Goal: Contribute content: Contribute content

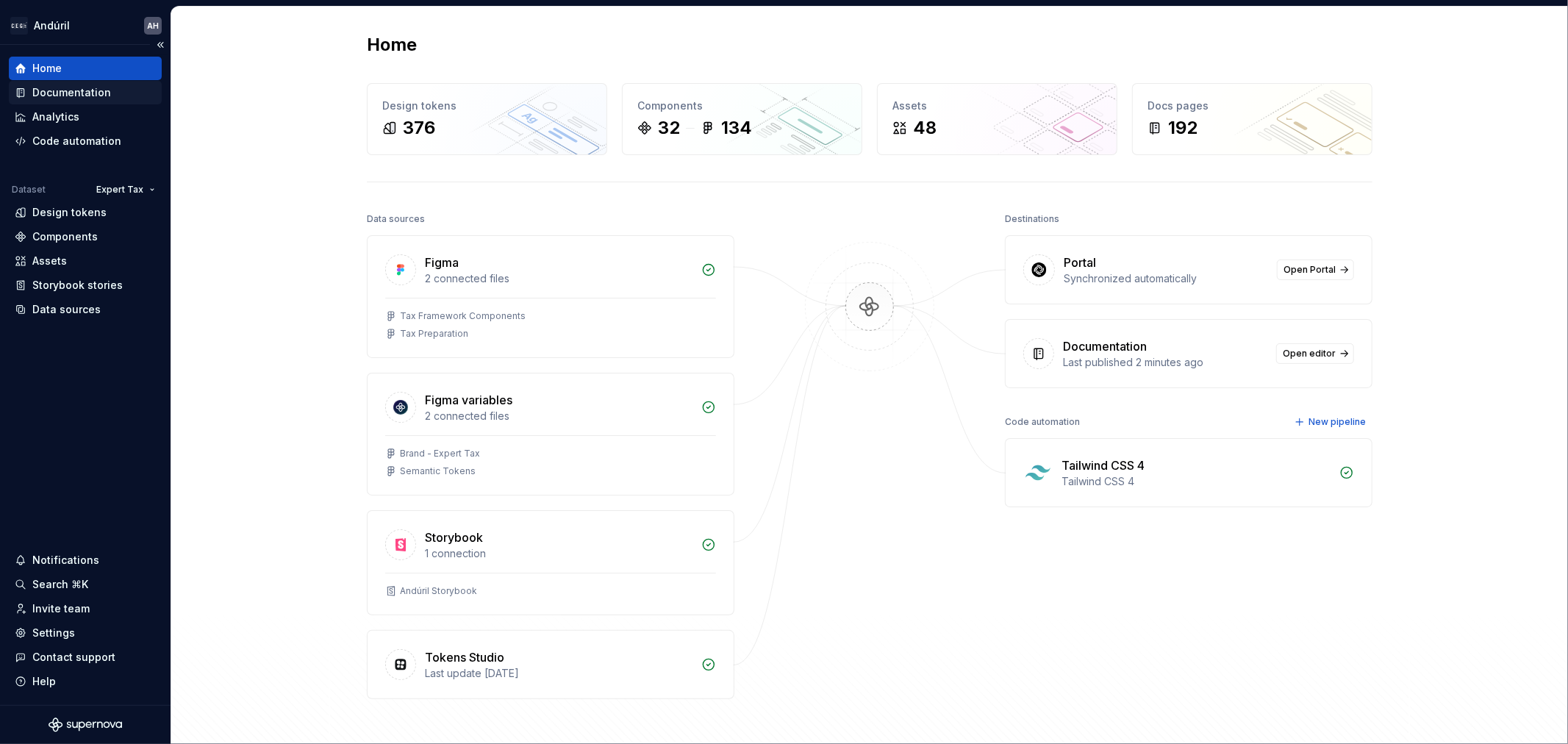
click at [92, 93] on div "Documentation" at bounding box center [71, 93] width 79 height 15
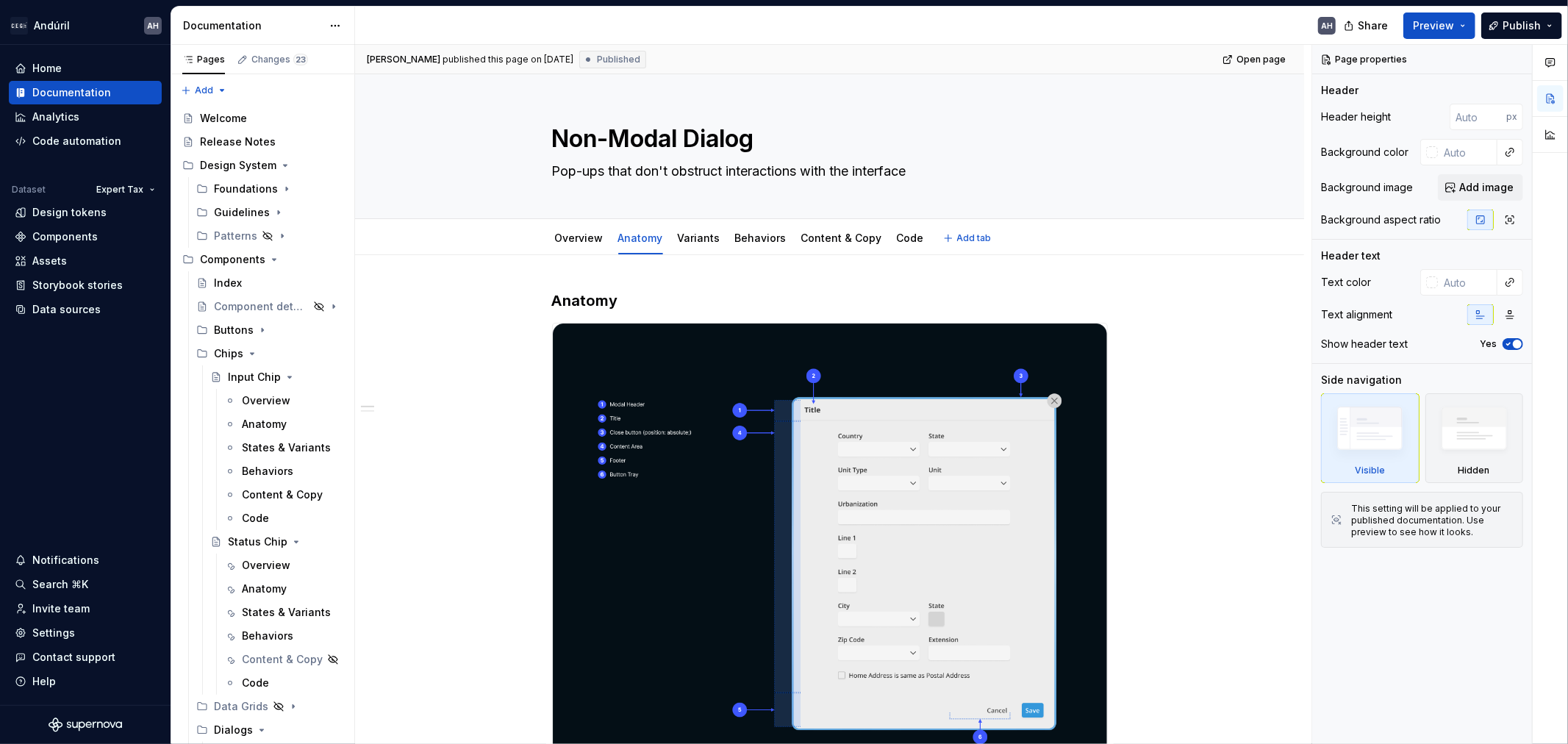
type textarea "*"
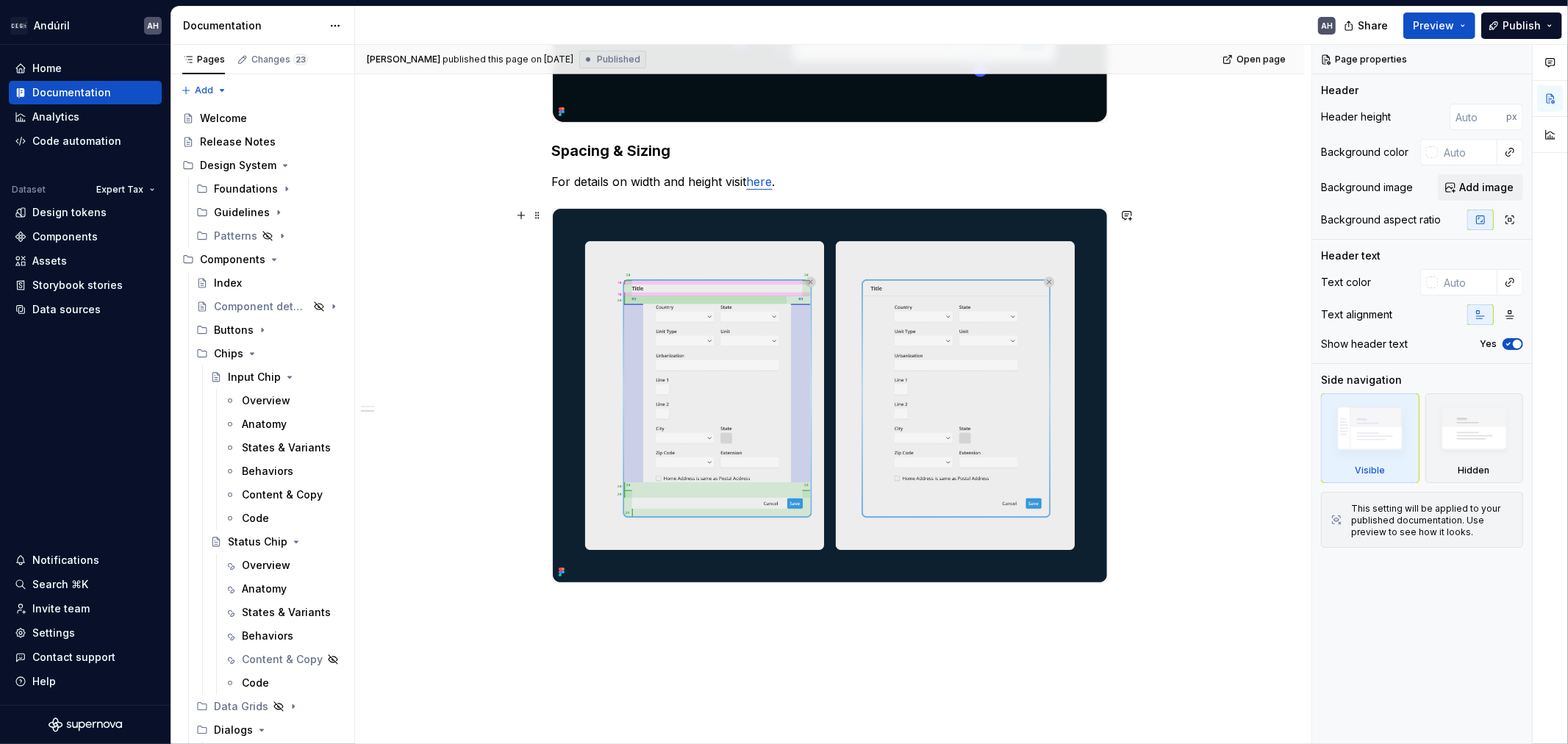
scroll to position [618, 0]
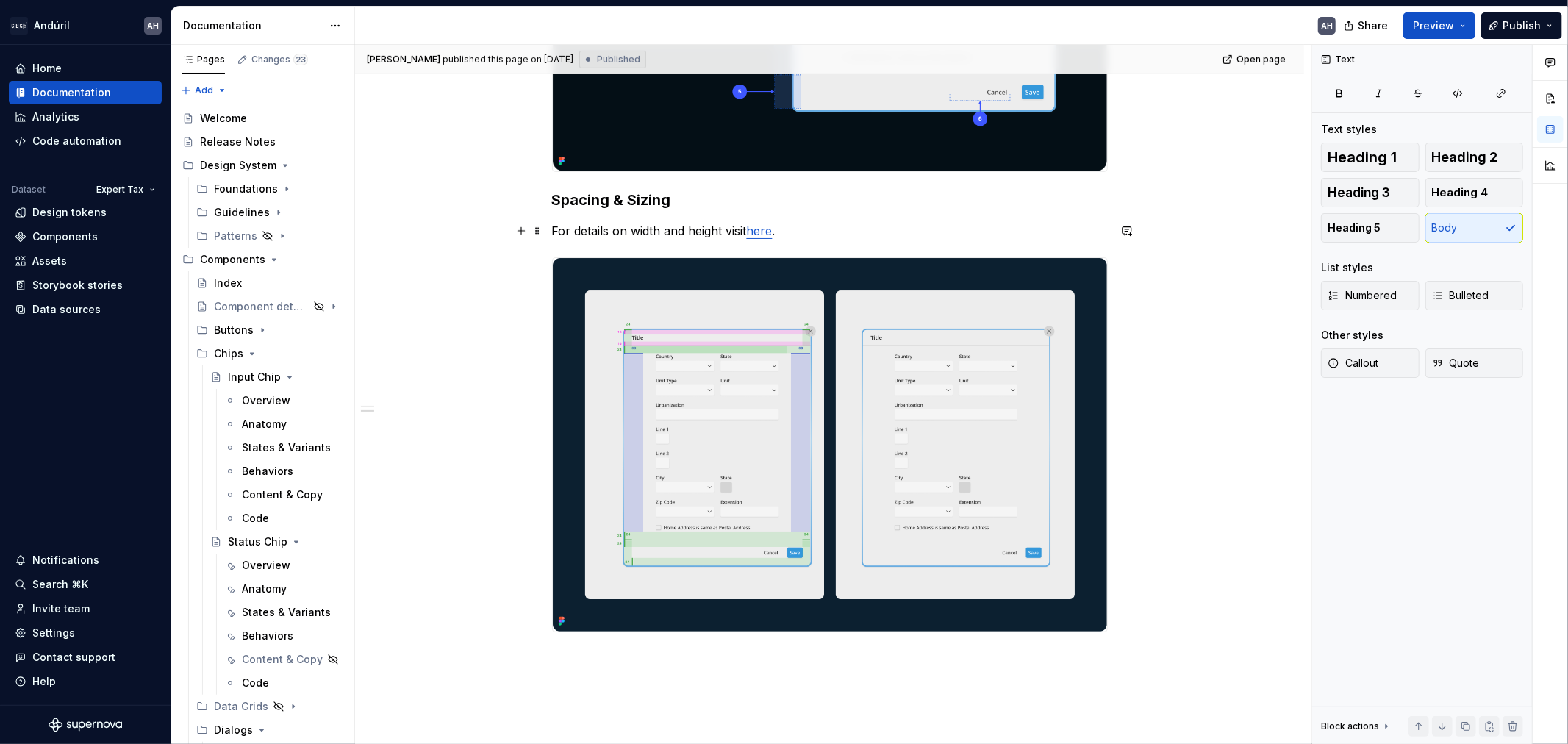
click at [719, 232] on p "For details on width and height visit here ." at bounding box center [831, 230] width 556 height 18
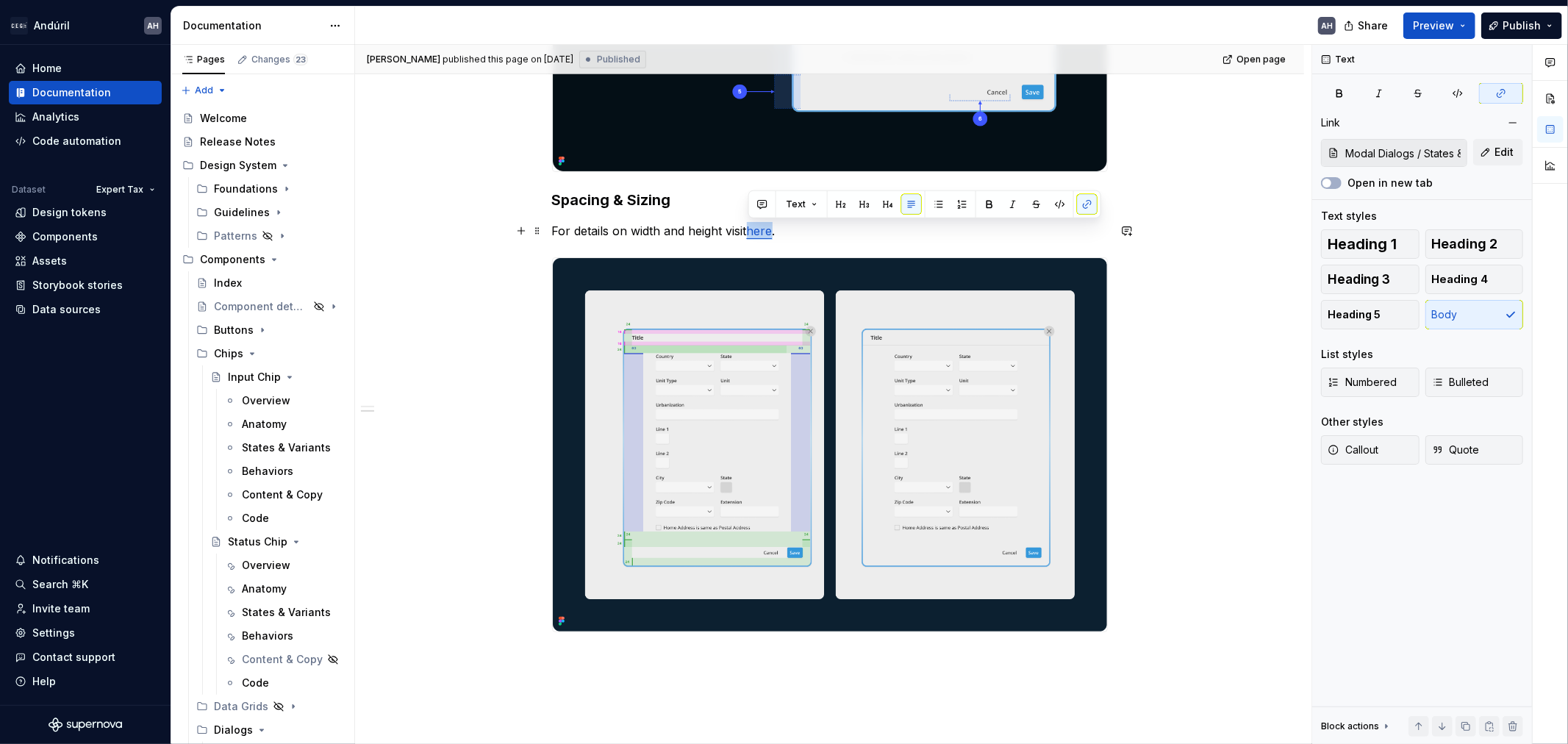
drag, startPoint x: 749, startPoint y: 229, endPoint x: 776, endPoint y: 232, distance: 27.2
click at [776, 232] on p "For details on width and height visit here ." at bounding box center [831, 230] width 556 height 18
click at [792, 233] on p "For details on width and height visit here ." at bounding box center [831, 230] width 556 height 18
drag, startPoint x: 774, startPoint y: 233, endPoint x: 751, endPoint y: 232, distance: 23.0
click at [751, 232] on p "For details on width and height visit here ." at bounding box center [831, 230] width 556 height 18
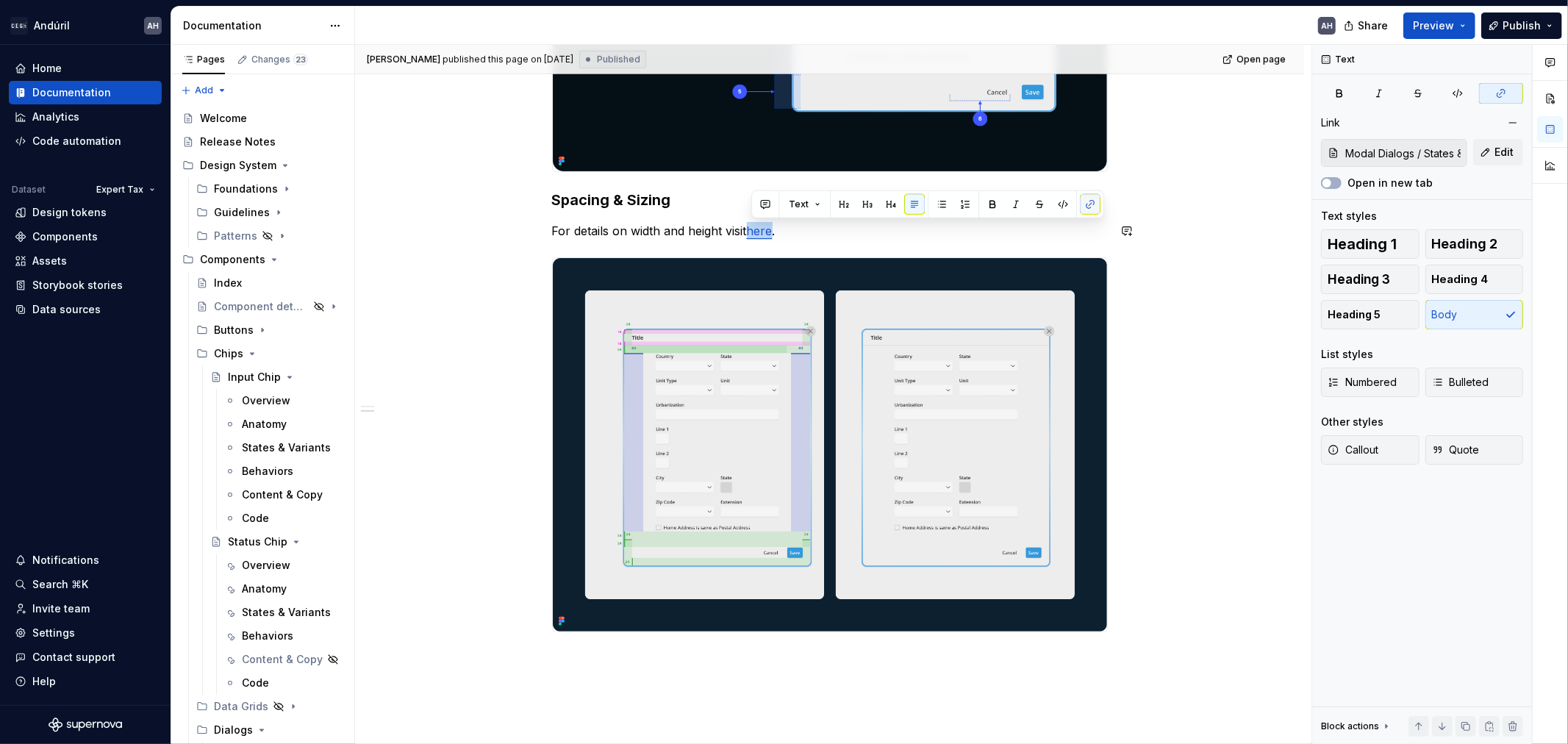
click at [1086, 208] on button "button" at bounding box center [1091, 205] width 21 height 21
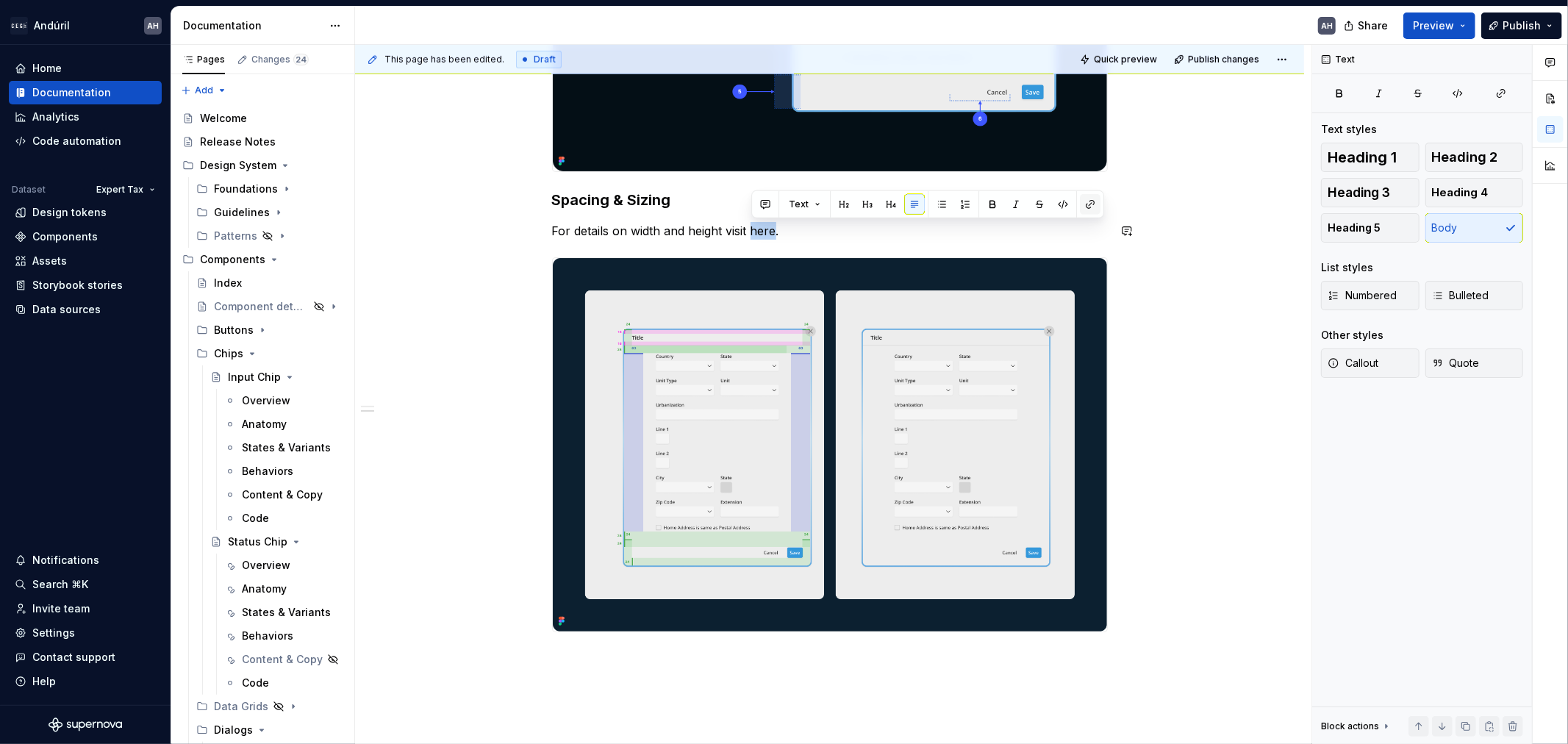
click at [1088, 202] on button "button" at bounding box center [1091, 205] width 21 height 21
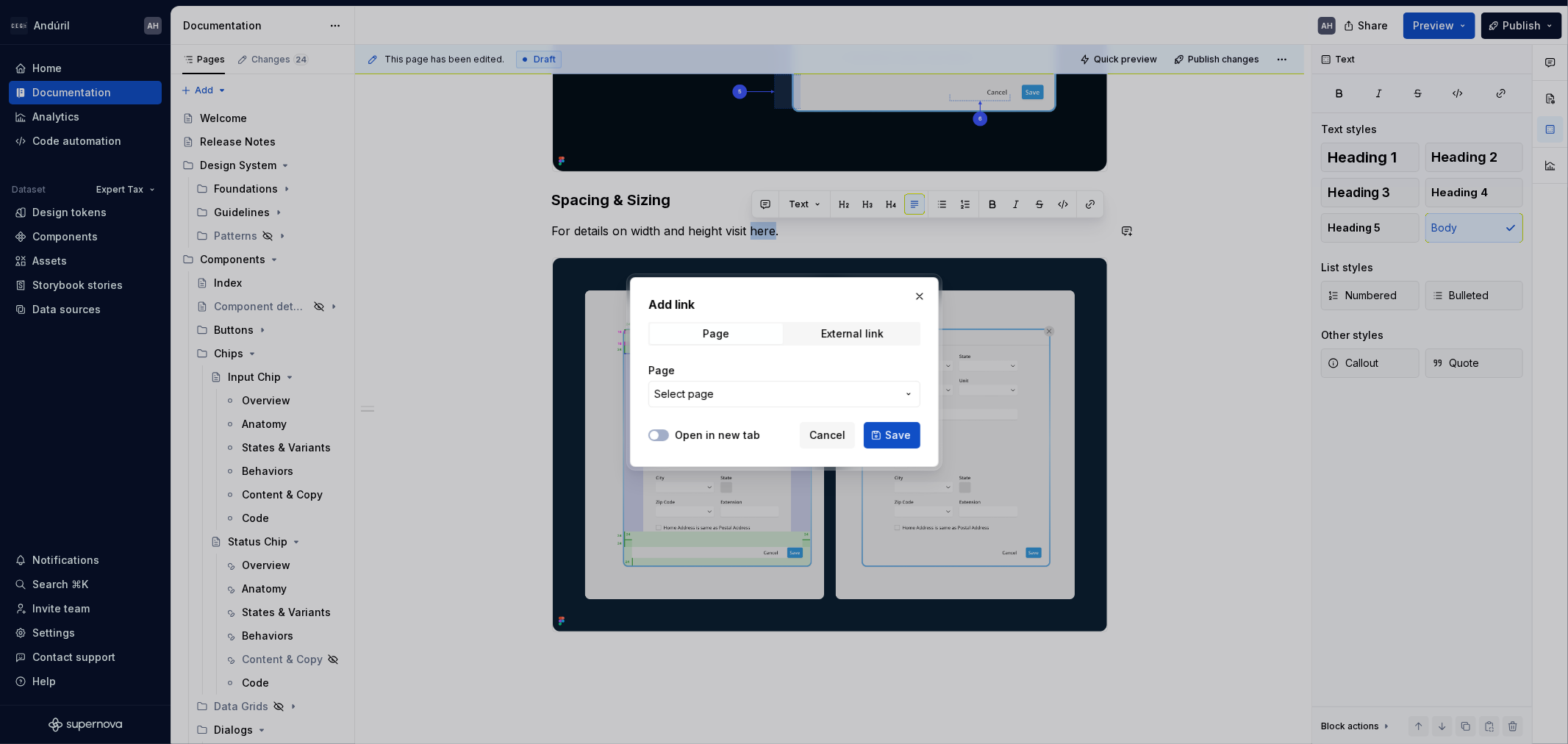
click at [696, 393] on span "Select page" at bounding box center [683, 395] width 59 height 15
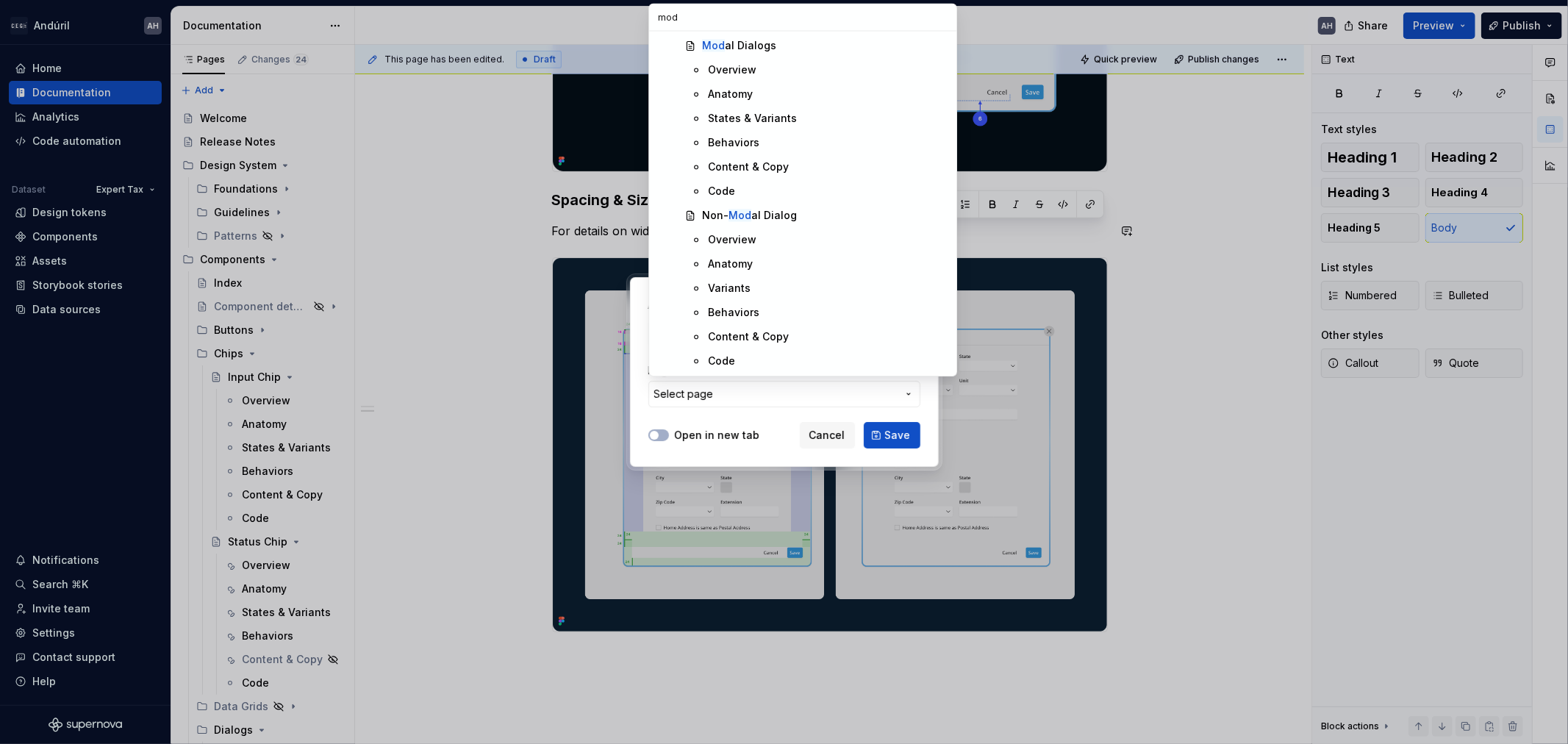
scroll to position [0, 0]
type input "modal di"
click at [777, 147] on div "Anatomy" at bounding box center [828, 143] width 240 height 15
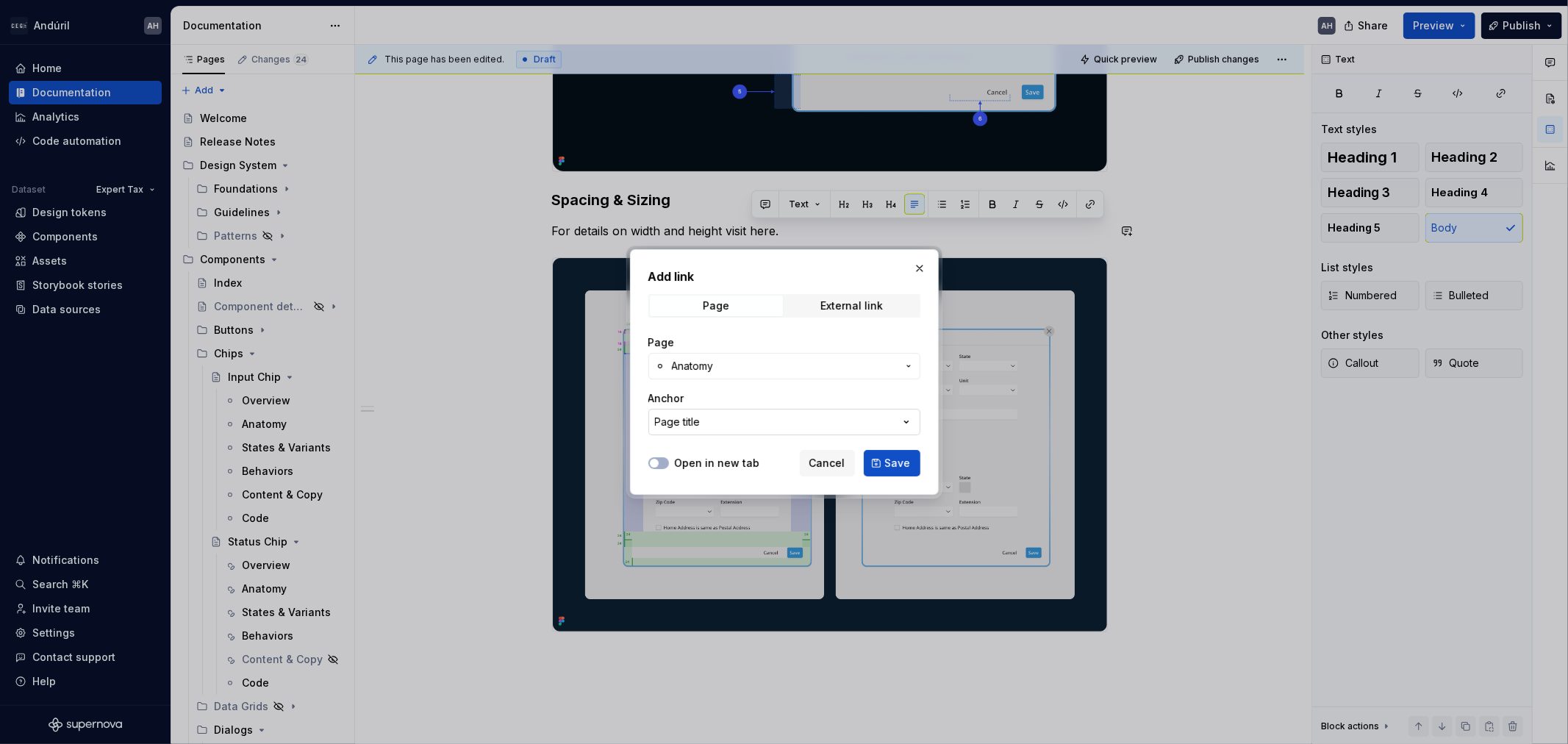
click at [768, 421] on button "Page title" at bounding box center [784, 422] width 272 height 26
click at [766, 387] on div "Add link Page External link Page Anatomy Anchor Page title Open in new tab Canc…" at bounding box center [784, 372] width 1568 height 744
click at [888, 456] on span "Save" at bounding box center [897, 463] width 25 height 15
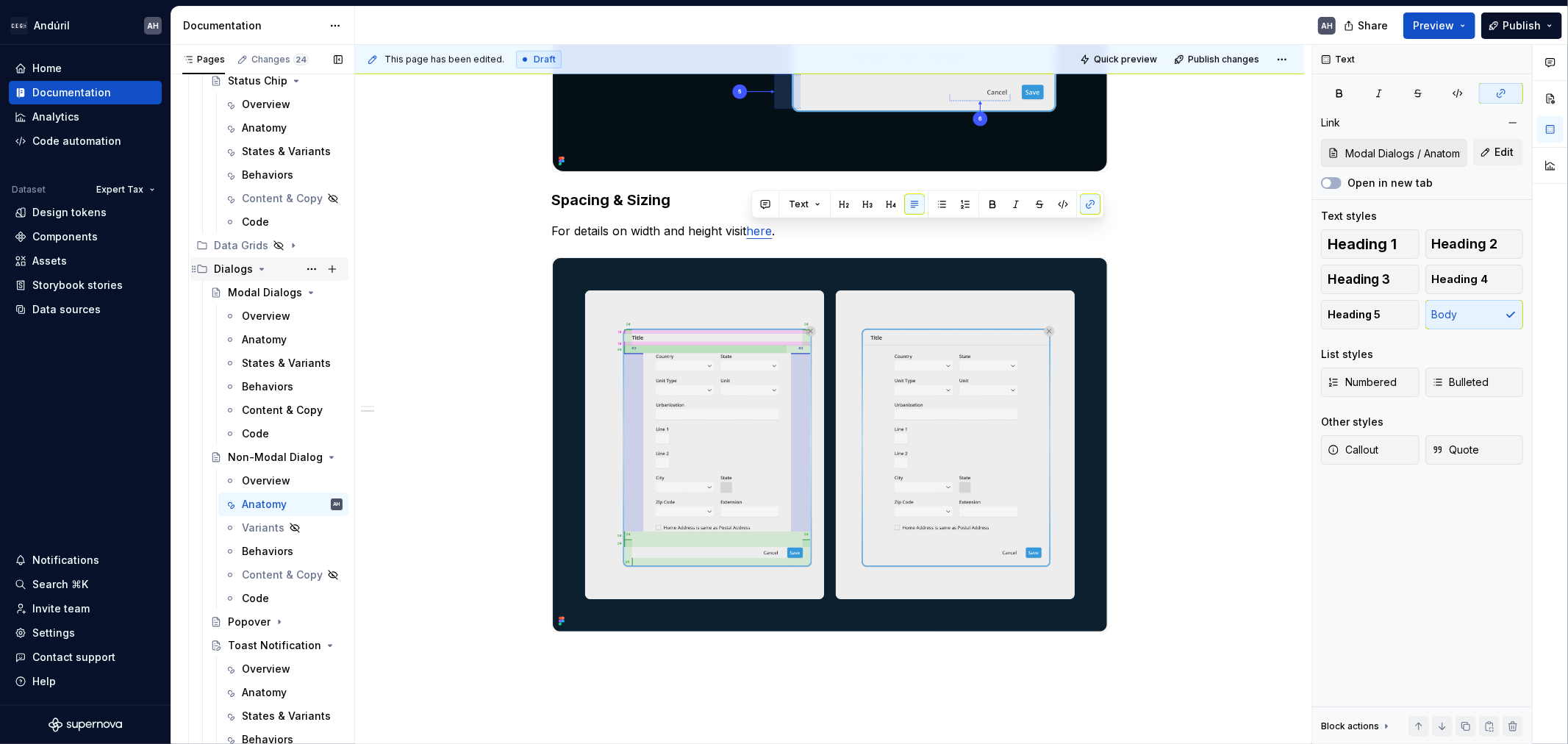
scroll to position [489, 0]
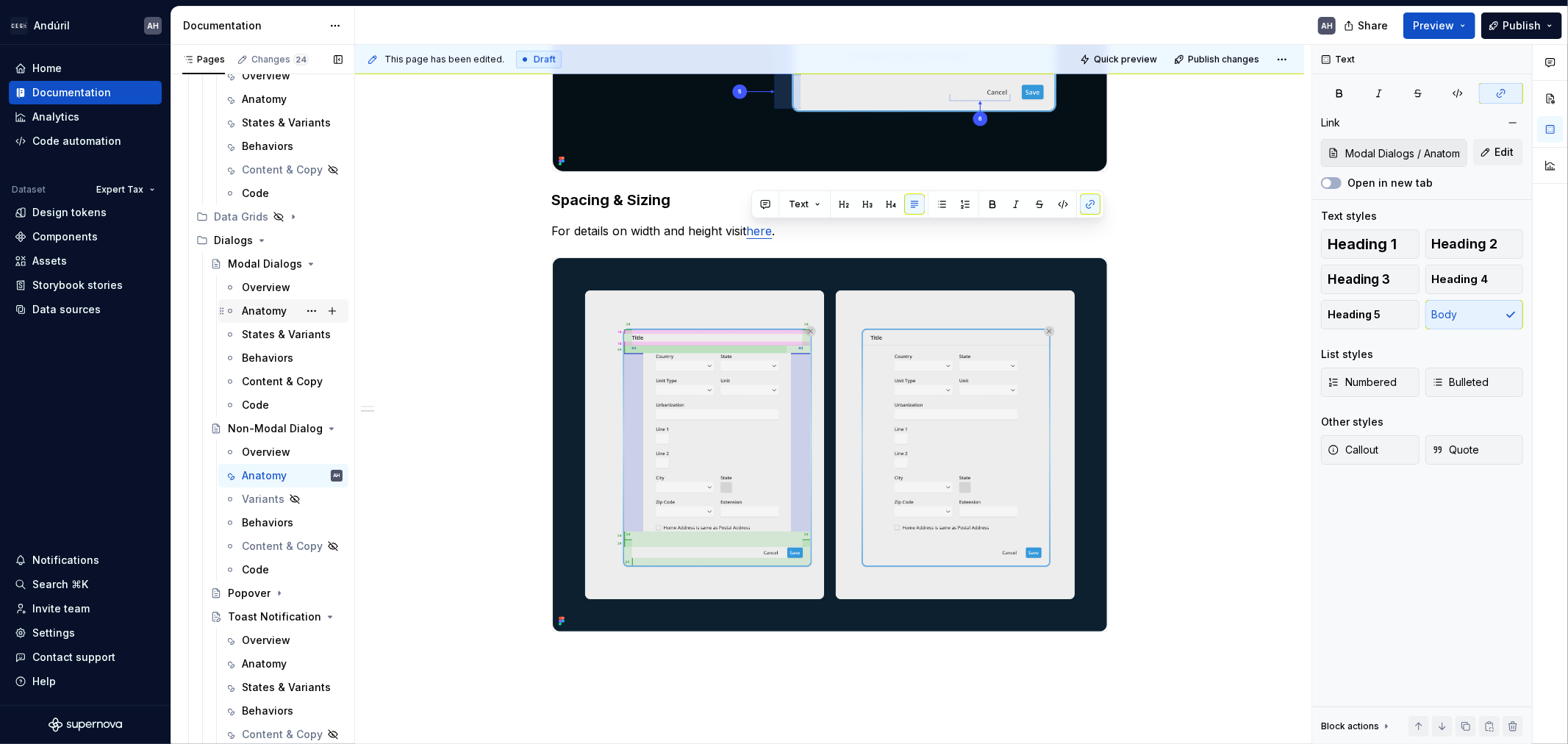
click at [263, 317] on div "Anatomy" at bounding box center [264, 311] width 45 height 15
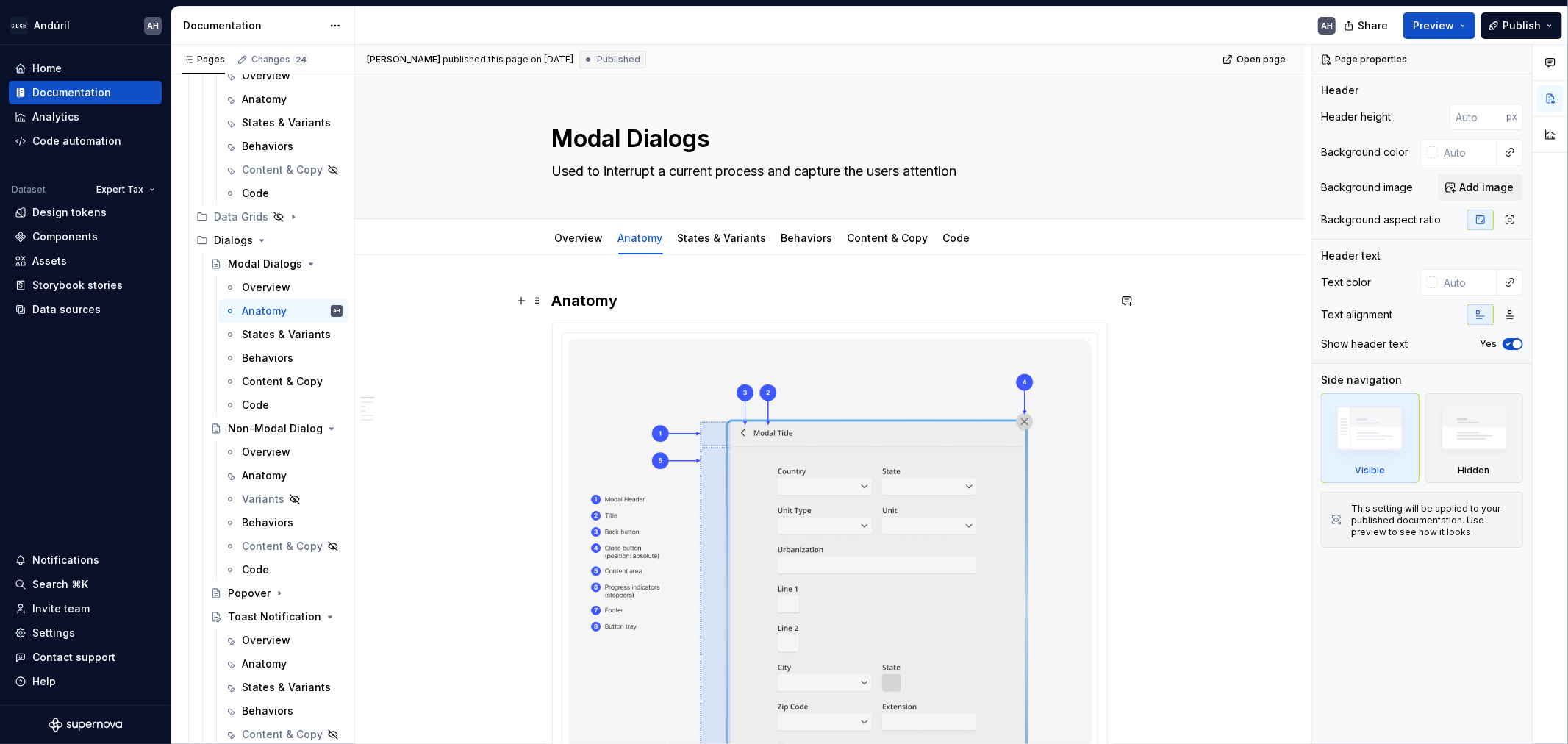
click at [598, 302] on h3 "Anatomy" at bounding box center [831, 301] width 556 height 21
type textarea "*"
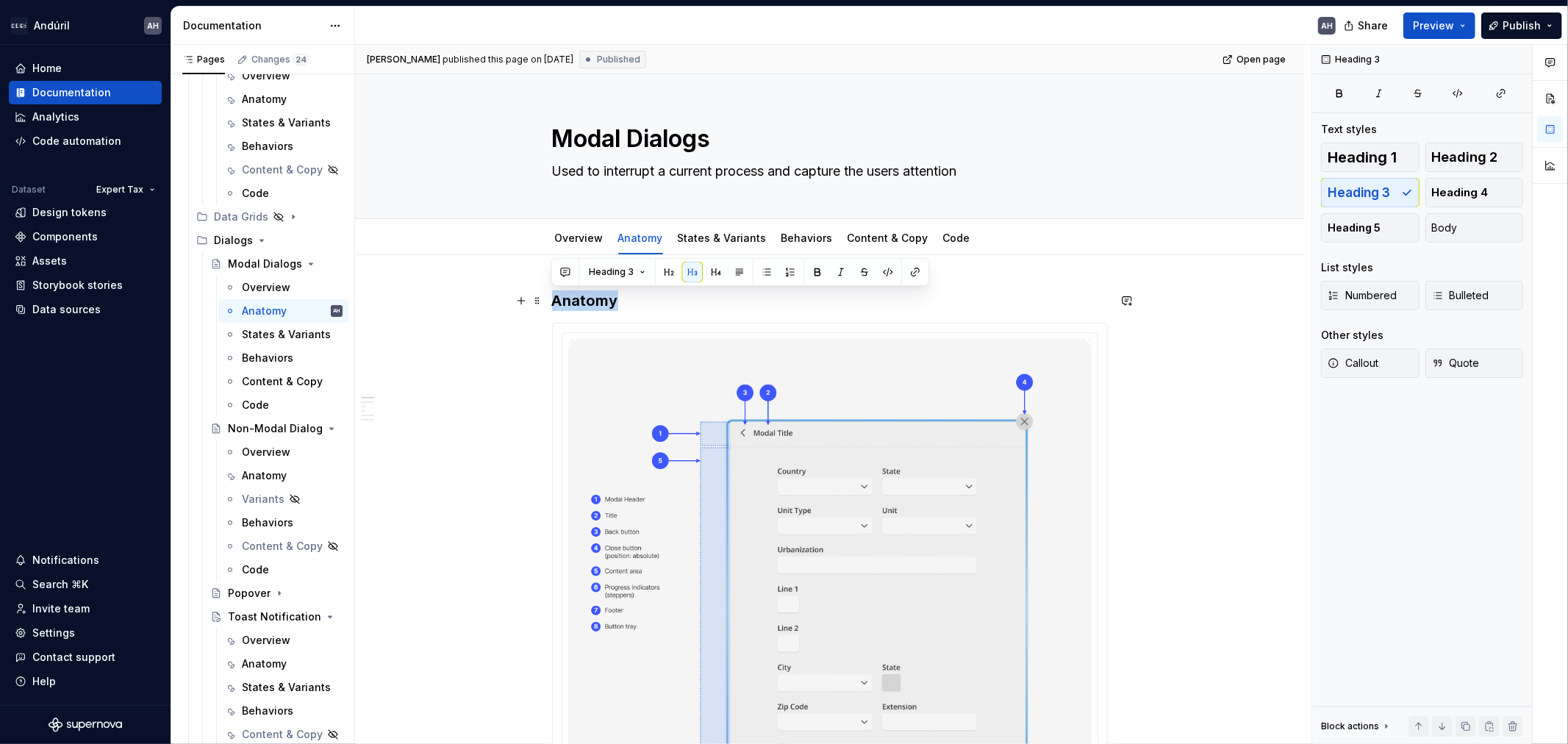
click at [598, 302] on h3 "Anatomy" at bounding box center [831, 301] width 556 height 21
click at [668, 273] on button "button" at bounding box center [669, 272] width 21 height 21
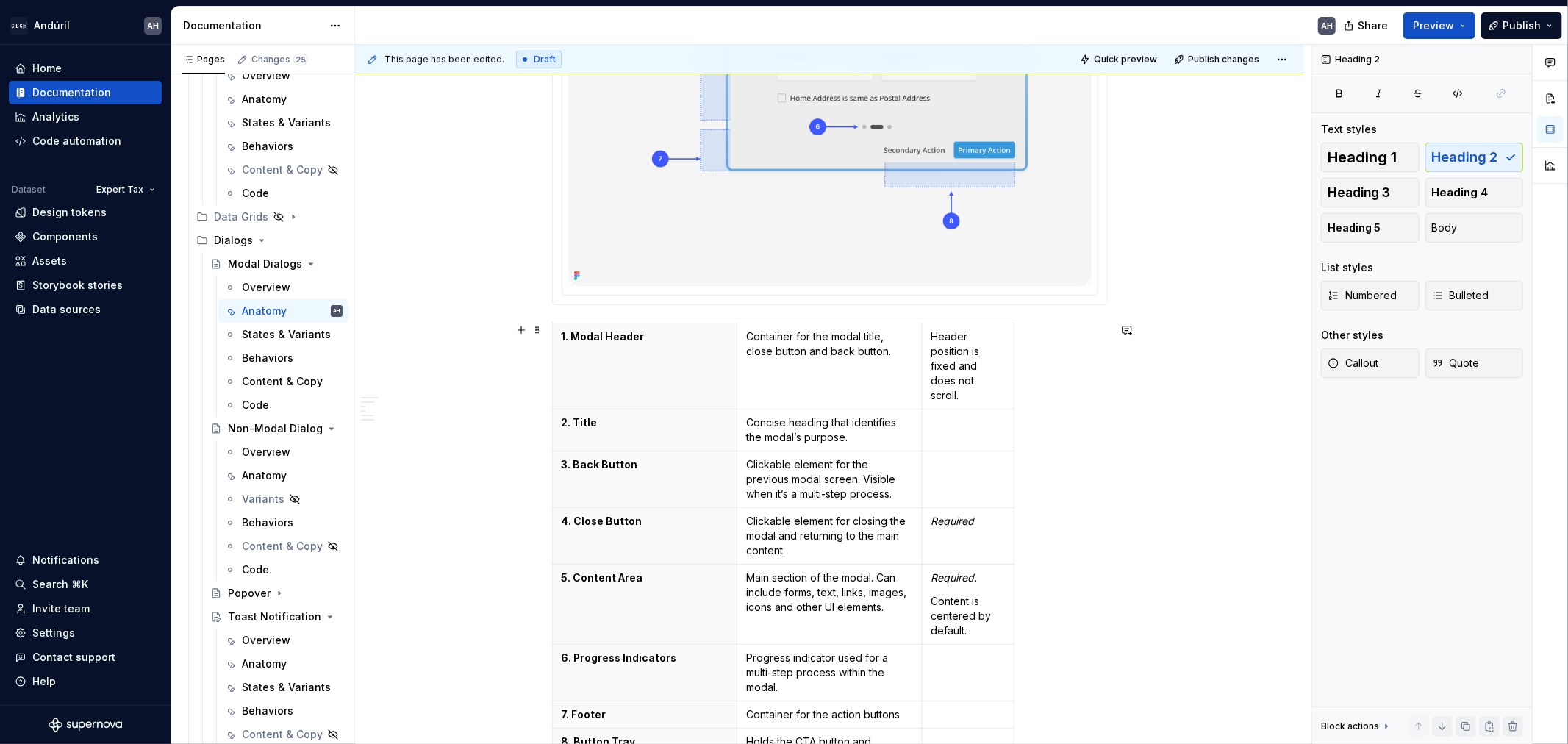
scroll to position [1225, 0]
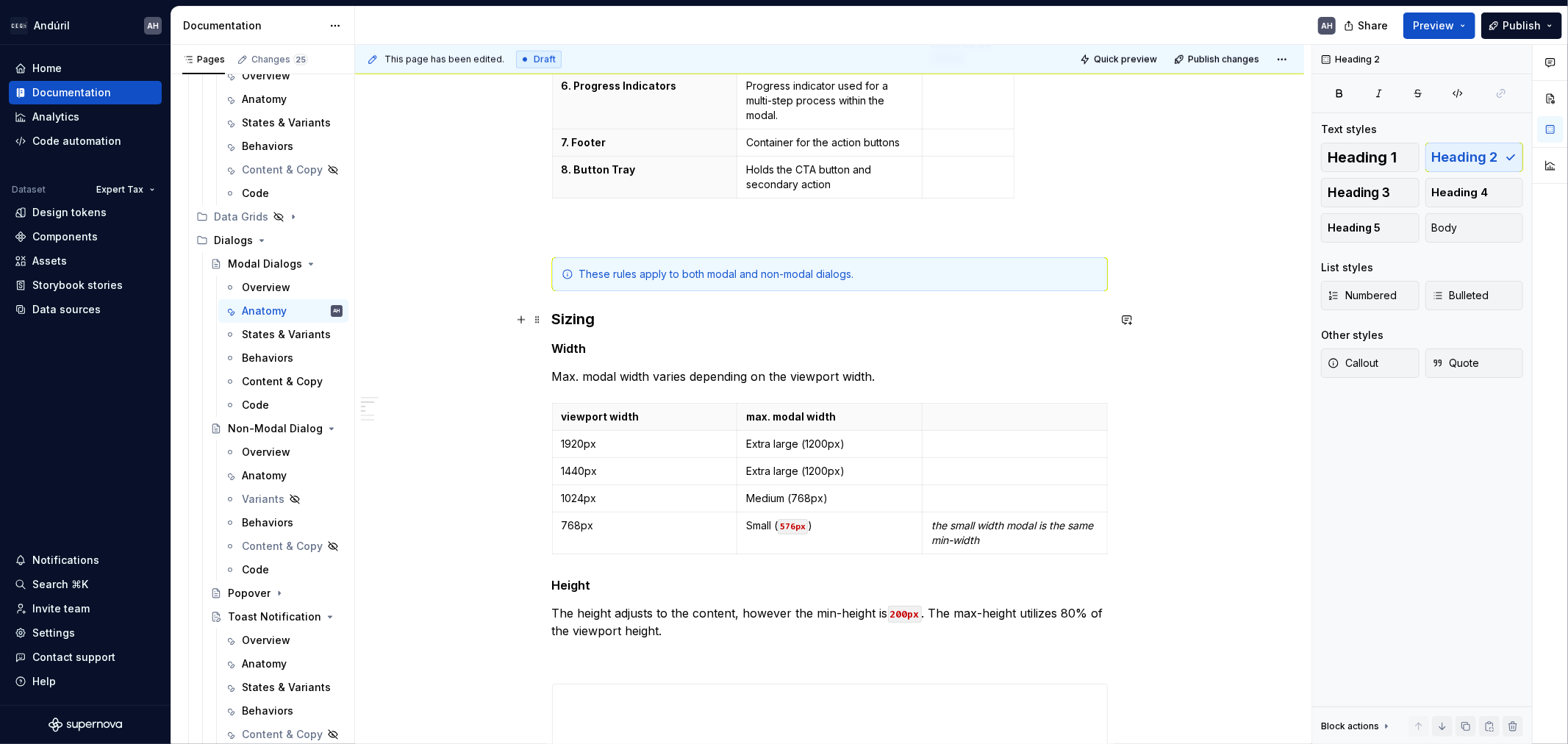
click at [570, 315] on h3 "Sizing" at bounding box center [831, 319] width 556 height 21
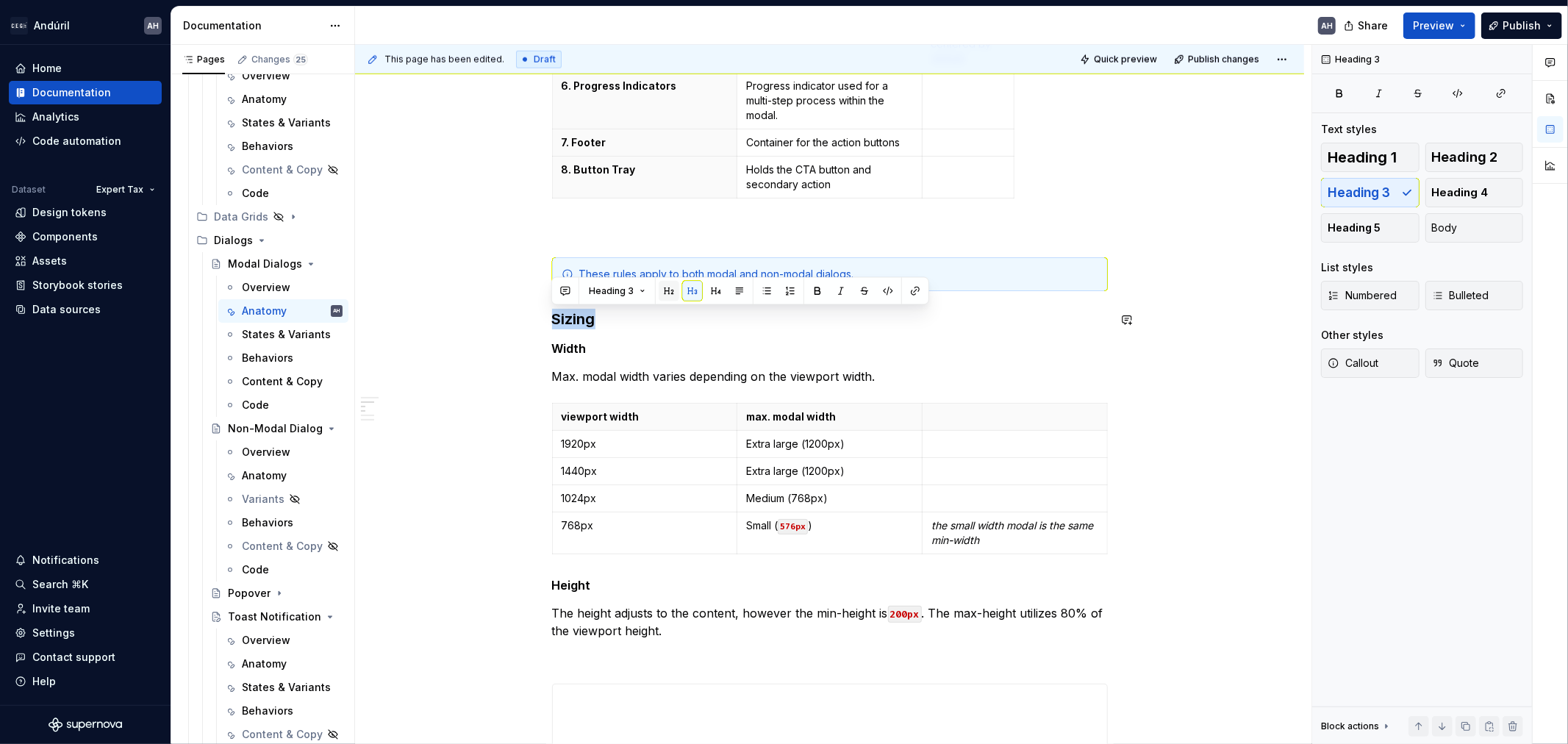
click at [669, 288] on button "button" at bounding box center [669, 291] width 21 height 21
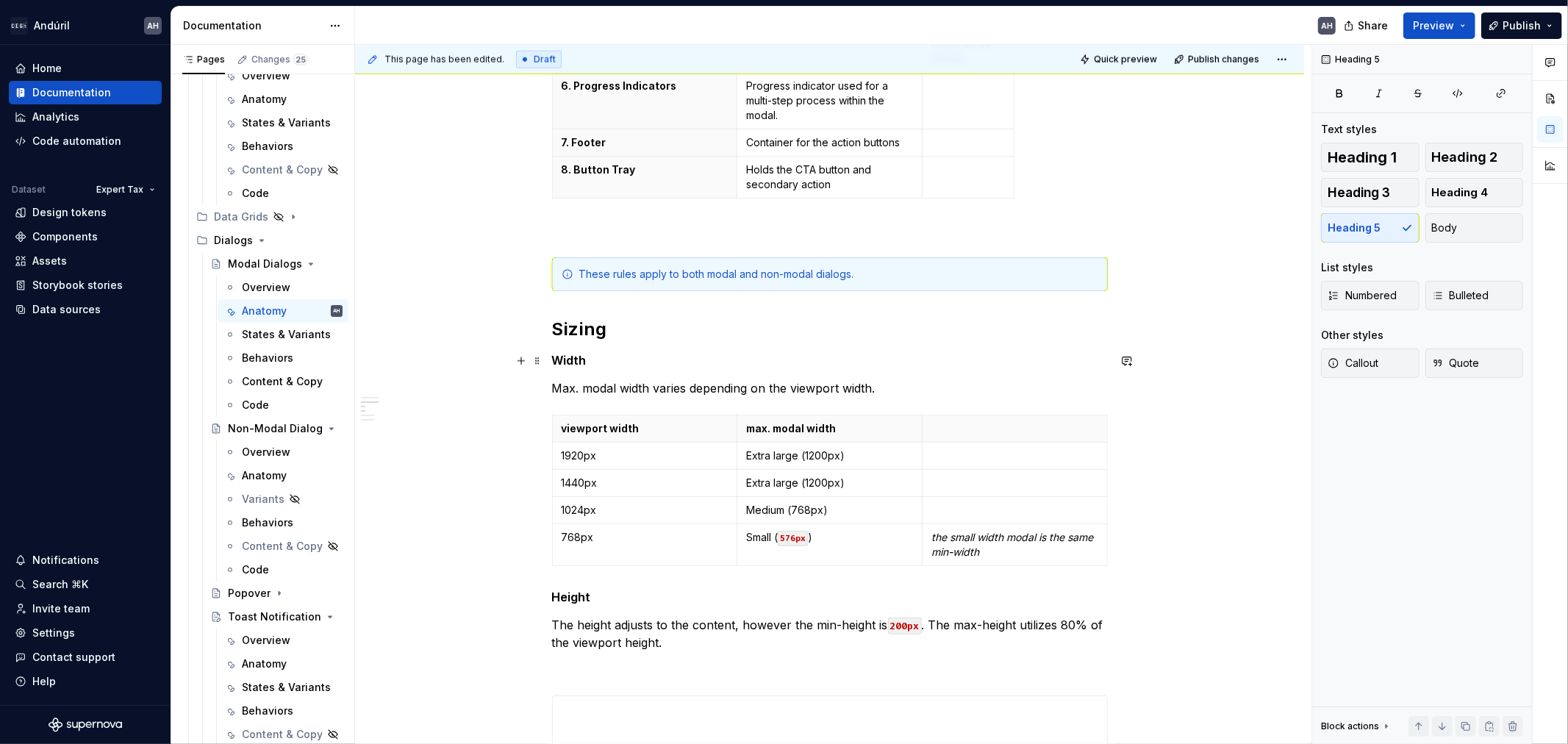
click at [565, 366] on h5 "Width" at bounding box center [831, 361] width 556 height 15
click at [687, 333] on button "button" at bounding box center [692, 333] width 21 height 21
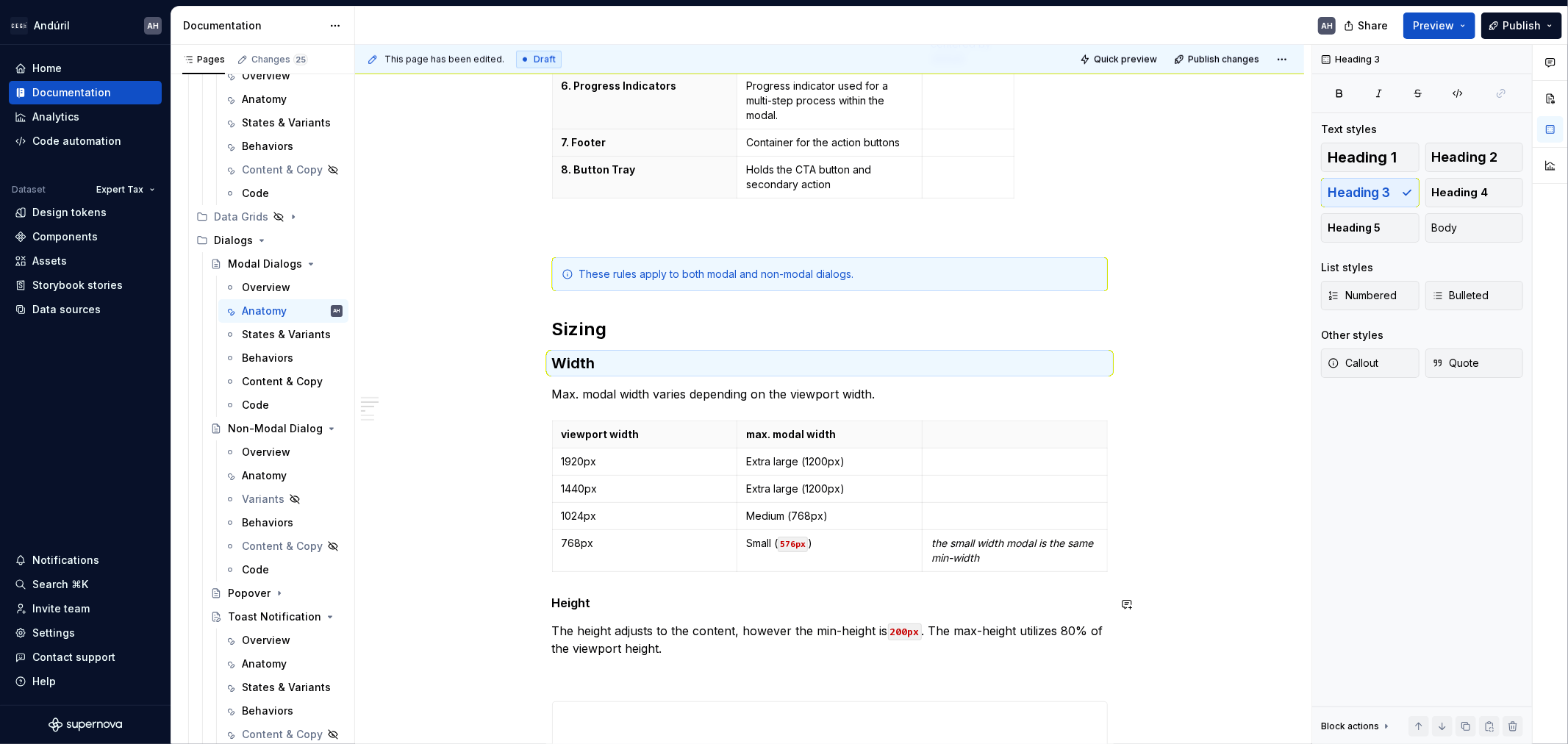
click at [569, 606] on h5 "Height" at bounding box center [831, 603] width 556 height 15
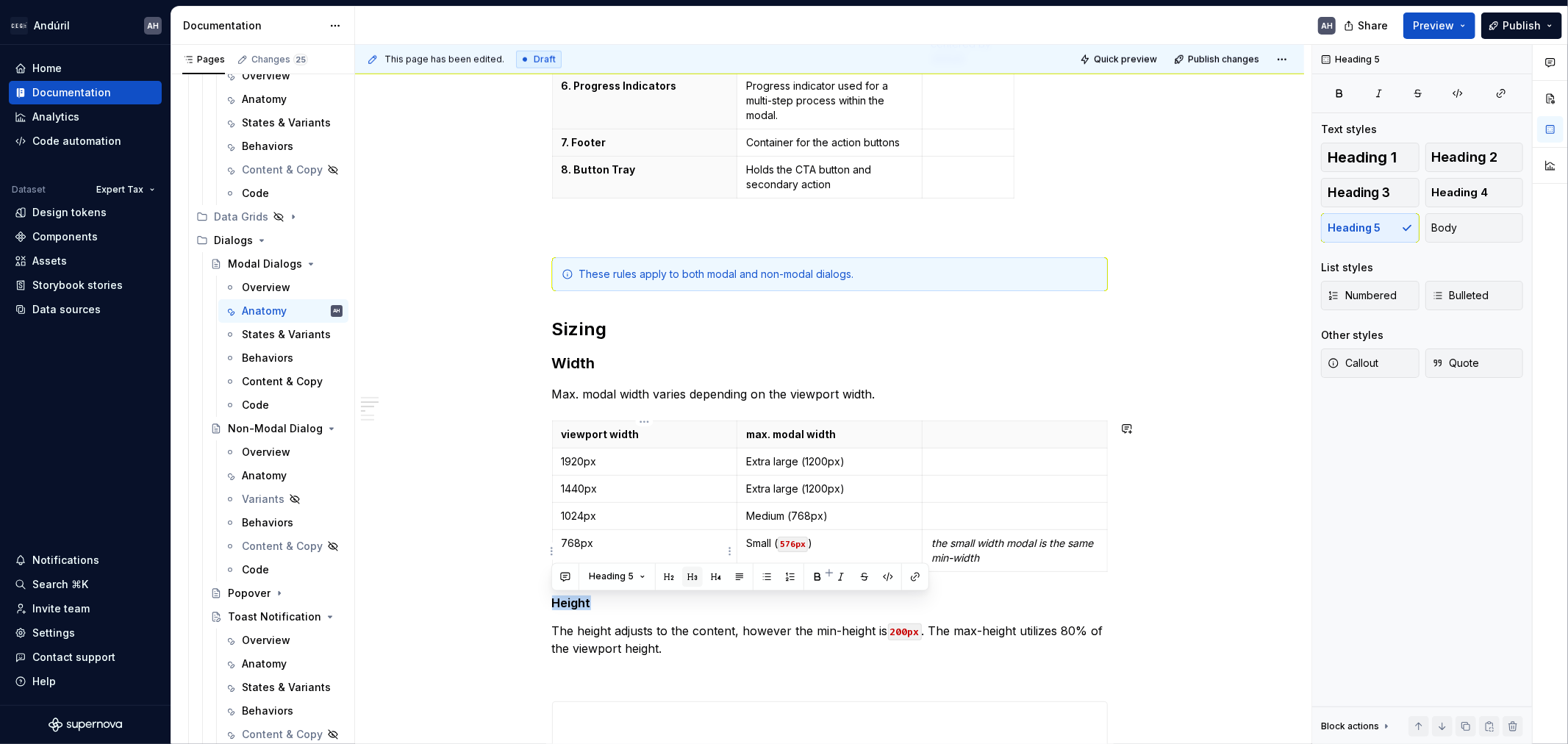
click at [691, 578] on button "button" at bounding box center [692, 577] width 21 height 21
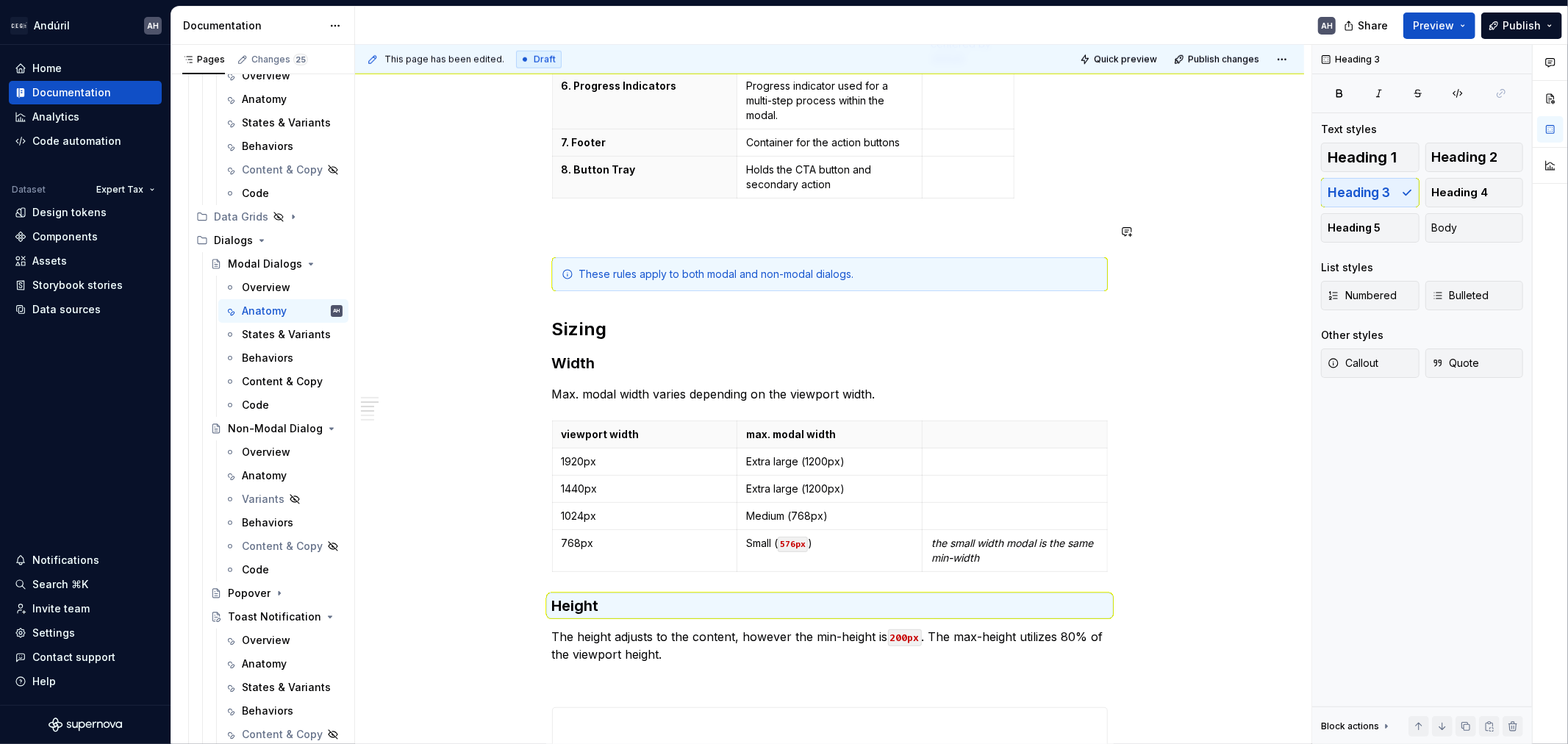
click at [613, 216] on div "Anatomy 1. Modal Header Container for the modal title, close button and back bu…" at bounding box center [831, 483] width 556 height 2835
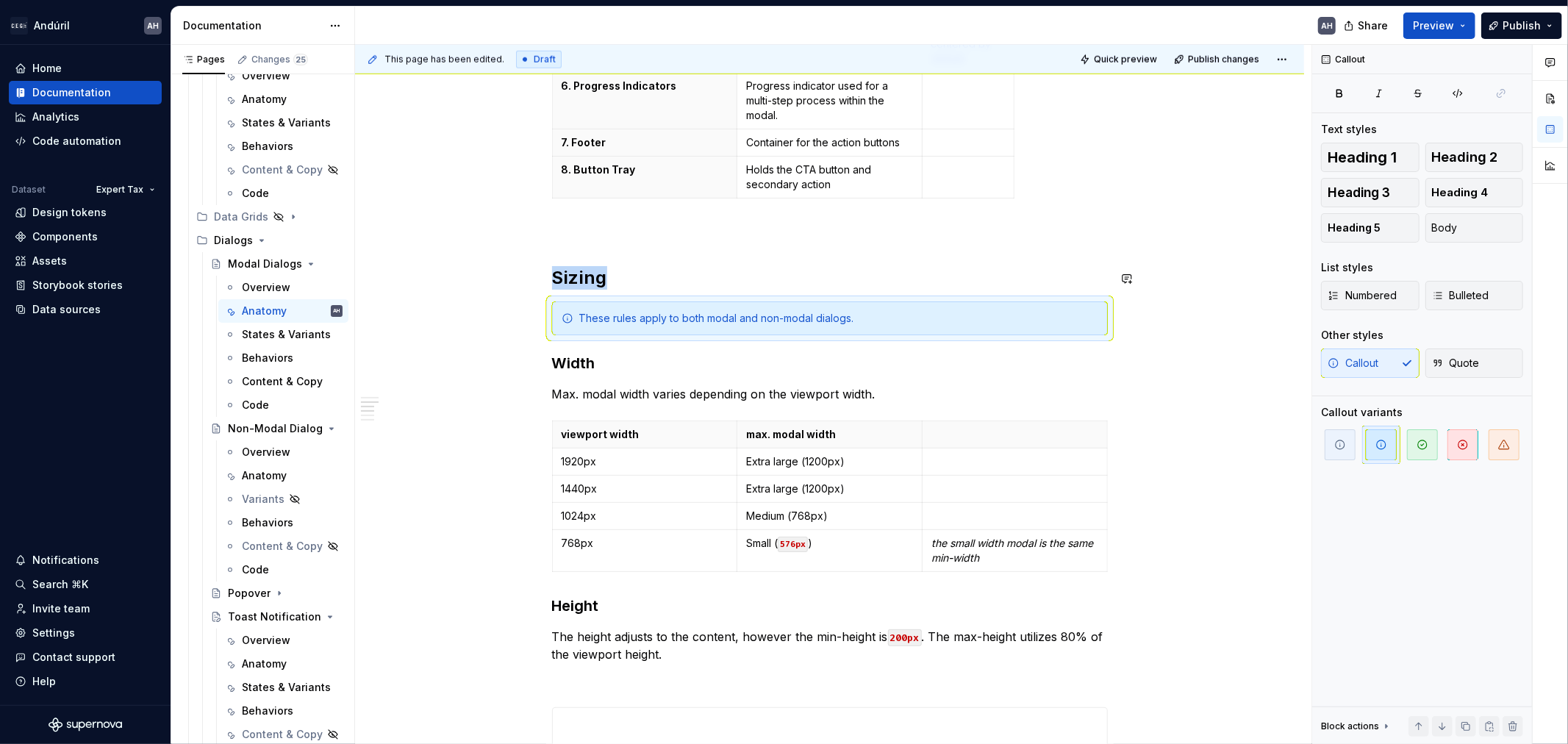
click at [594, 258] on div "Anatomy 1. Modal Header Container for the modal title, close button and back bu…" at bounding box center [831, 483] width 556 height 2835
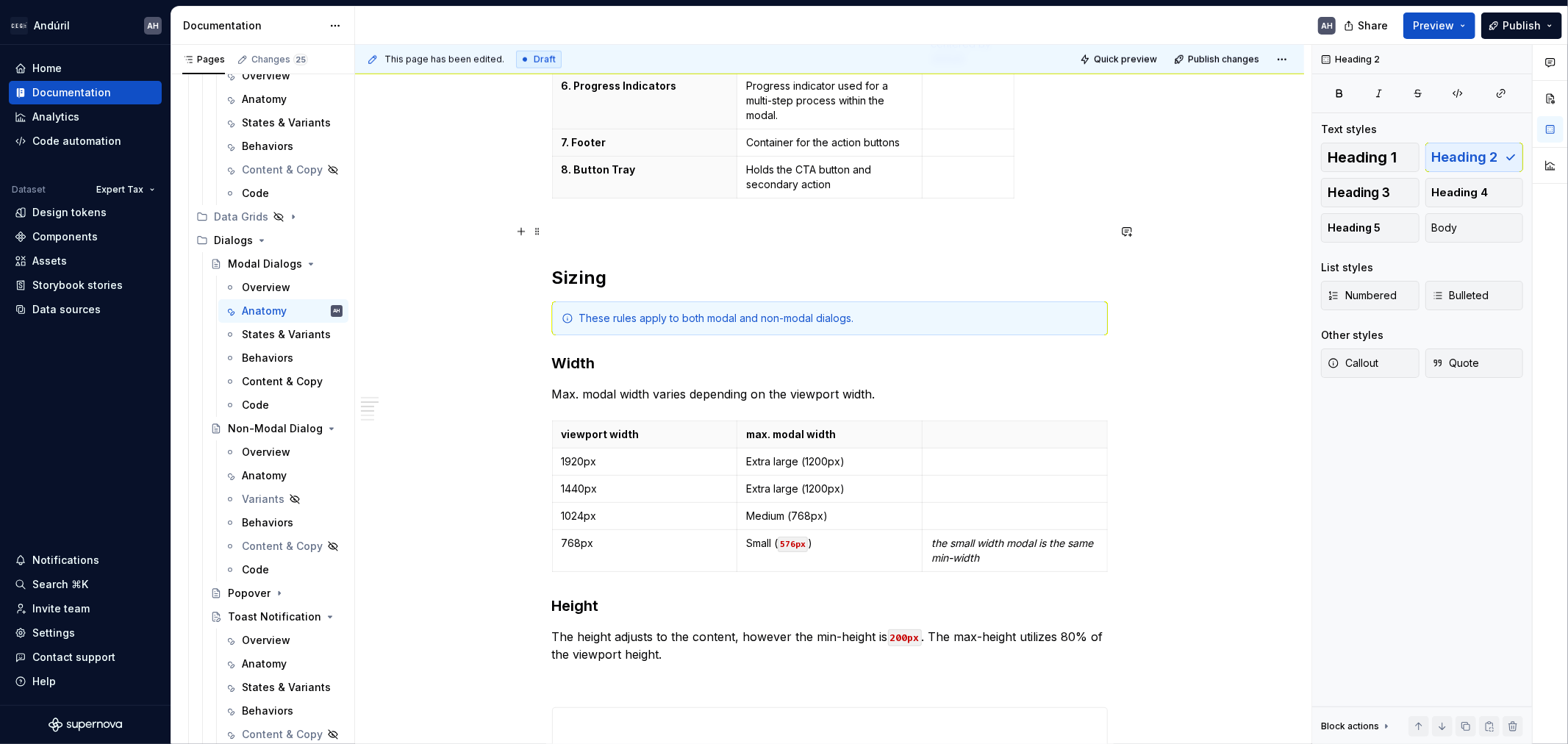
click at [585, 232] on p at bounding box center [831, 230] width 556 height 18
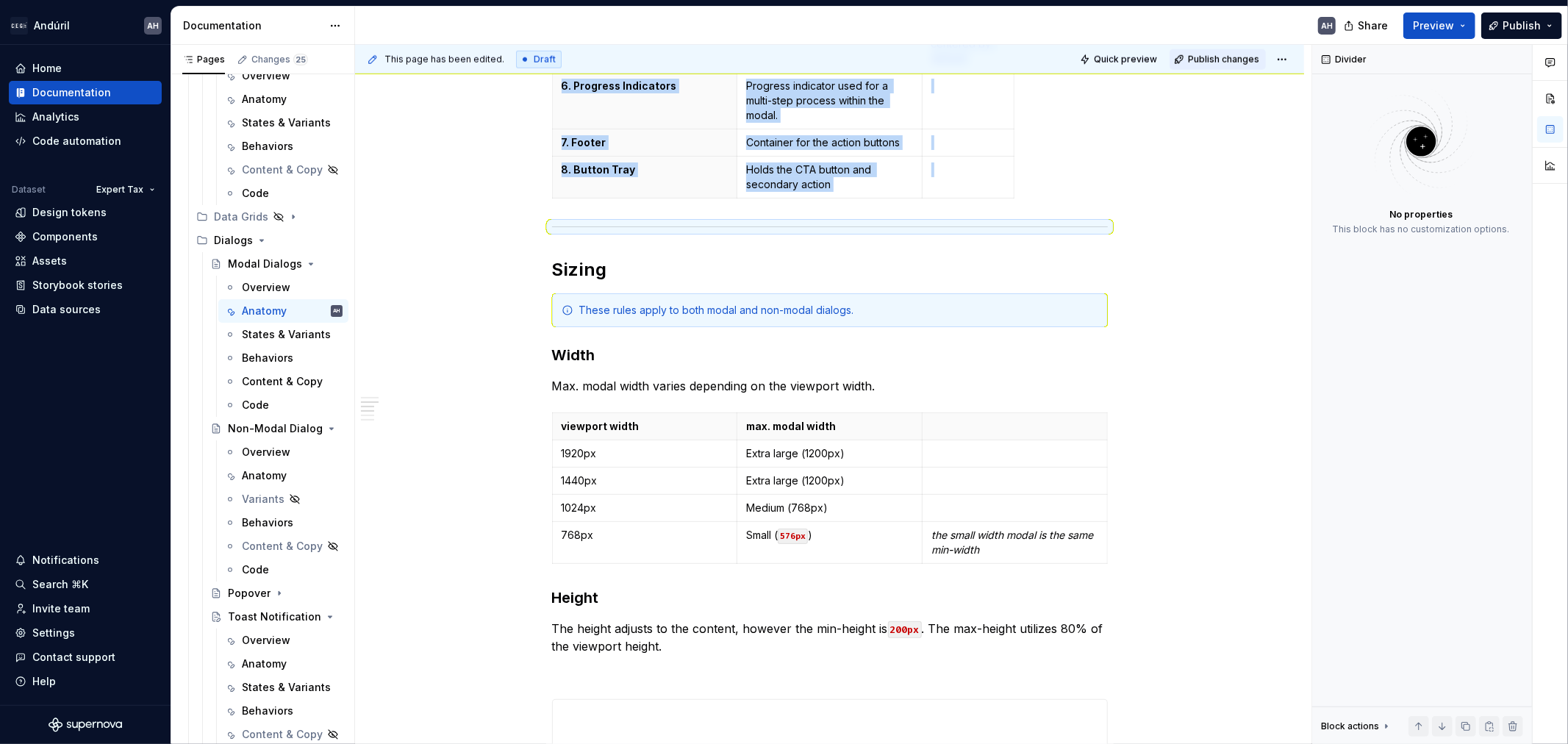
click at [1234, 62] on span "Publish changes" at bounding box center [1224, 59] width 71 height 12
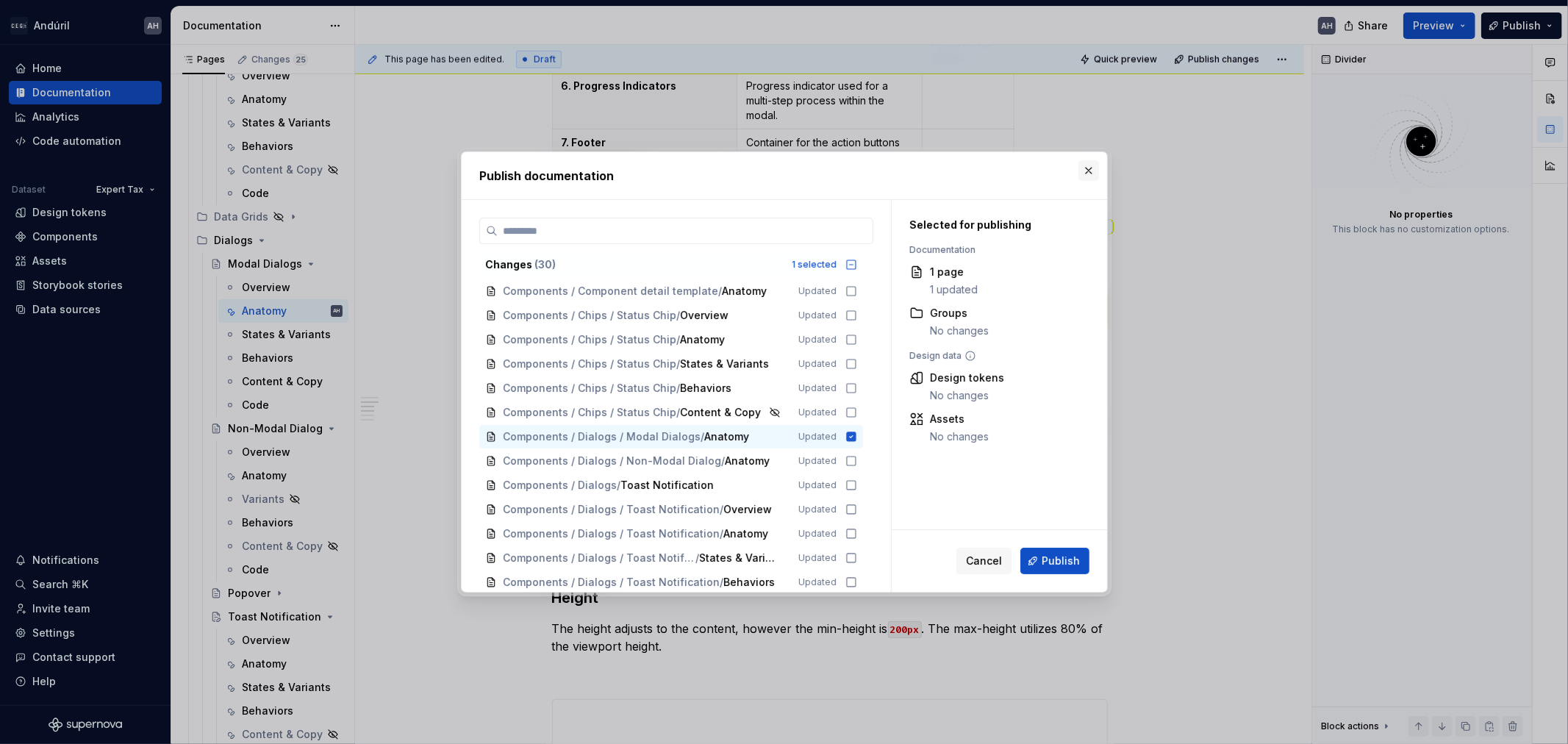
click at [1091, 171] on button "button" at bounding box center [1089, 171] width 21 height 21
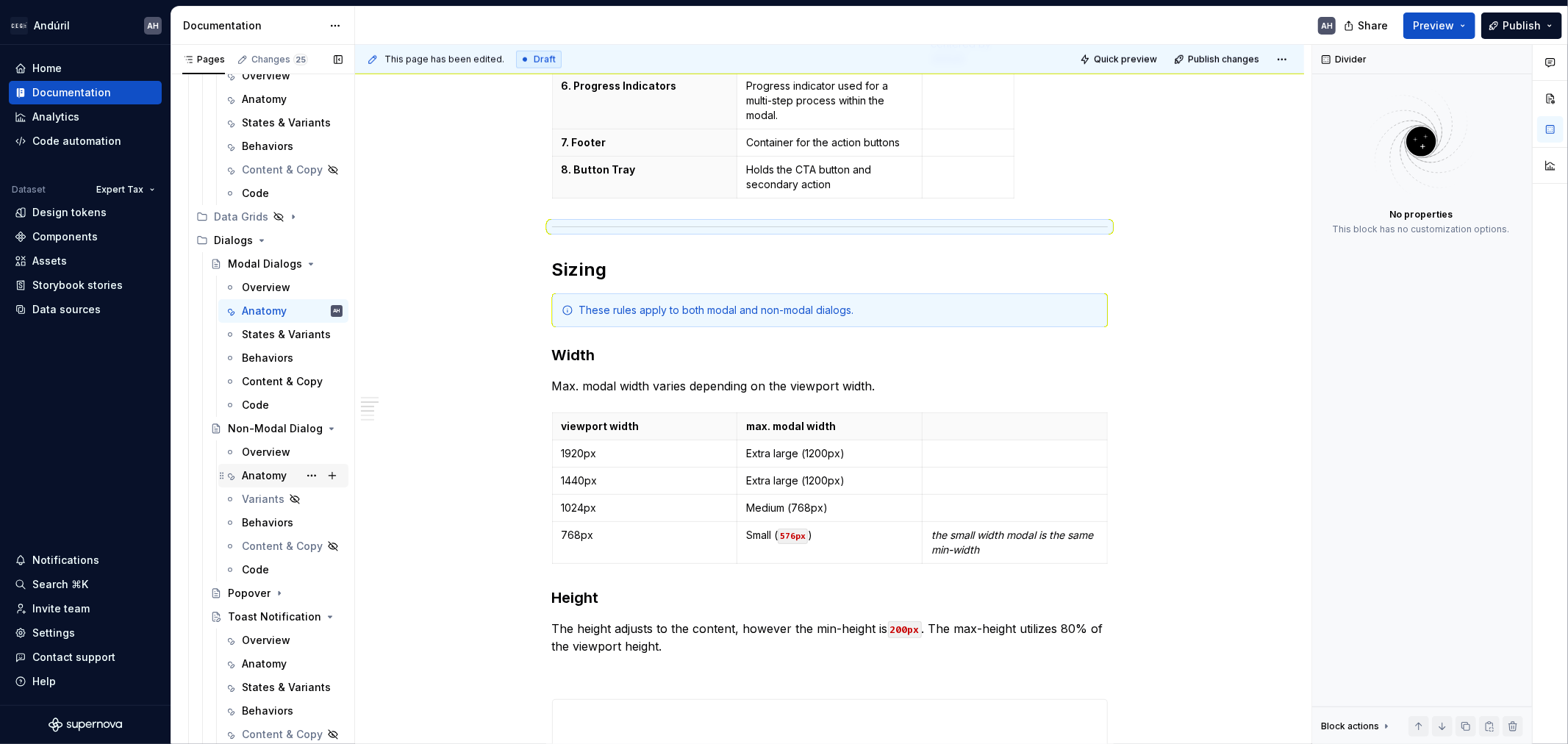
click at [259, 474] on div "Anatomy" at bounding box center [264, 475] width 45 height 15
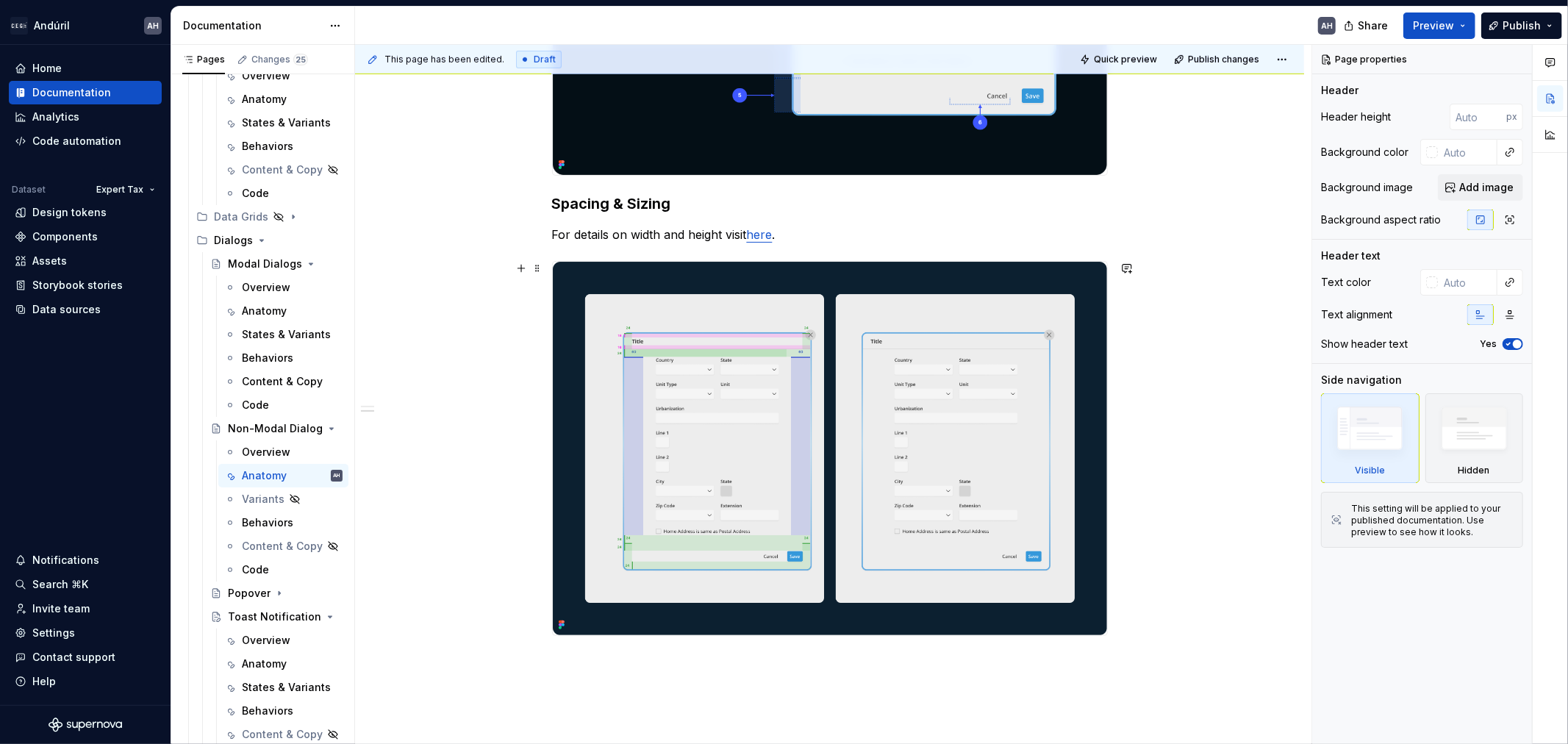
scroll to position [455, 0]
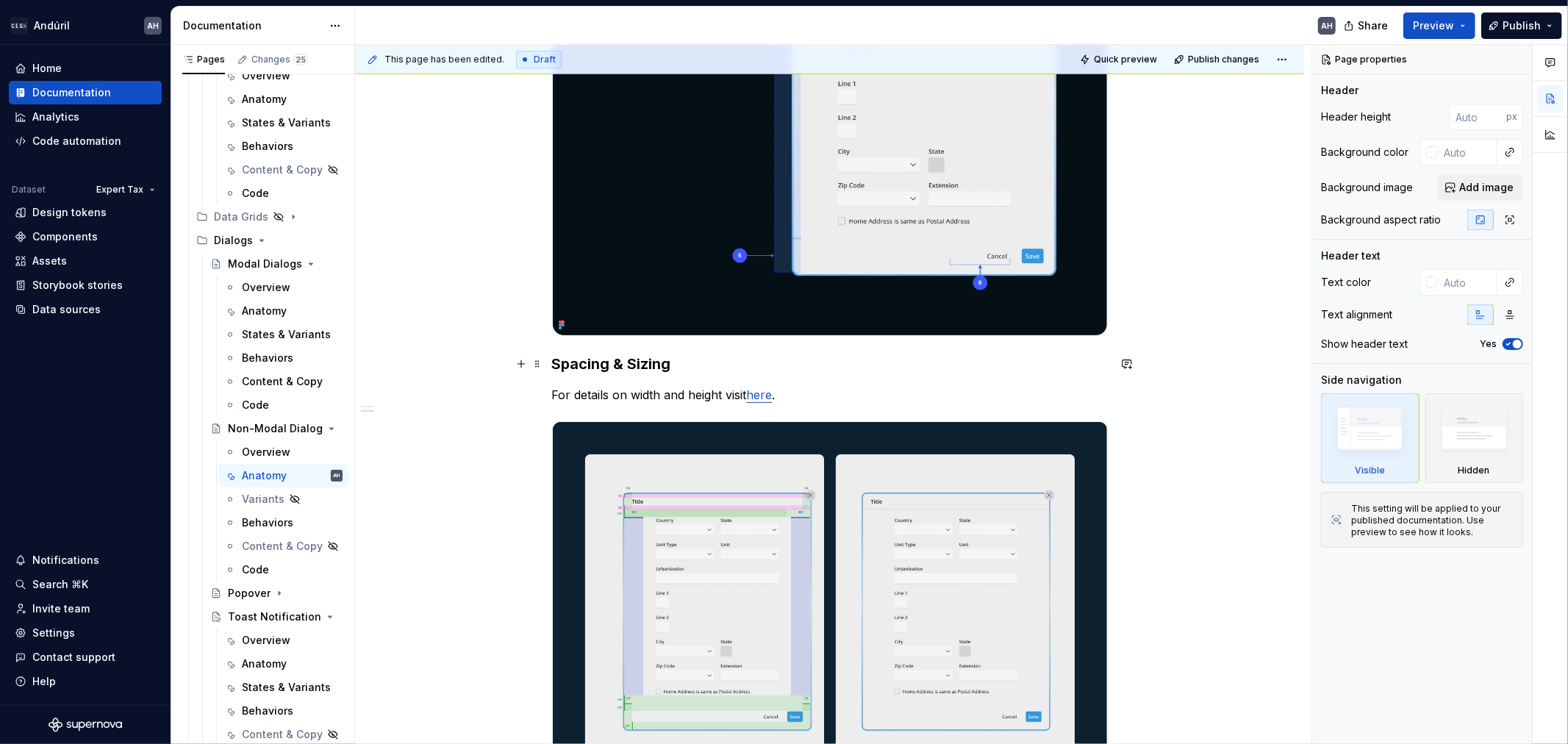
click at [803, 377] on div "Anatomy Spacing & Sizing For details on width and height visit here ." at bounding box center [831, 333] width 556 height 996
type textarea "*"
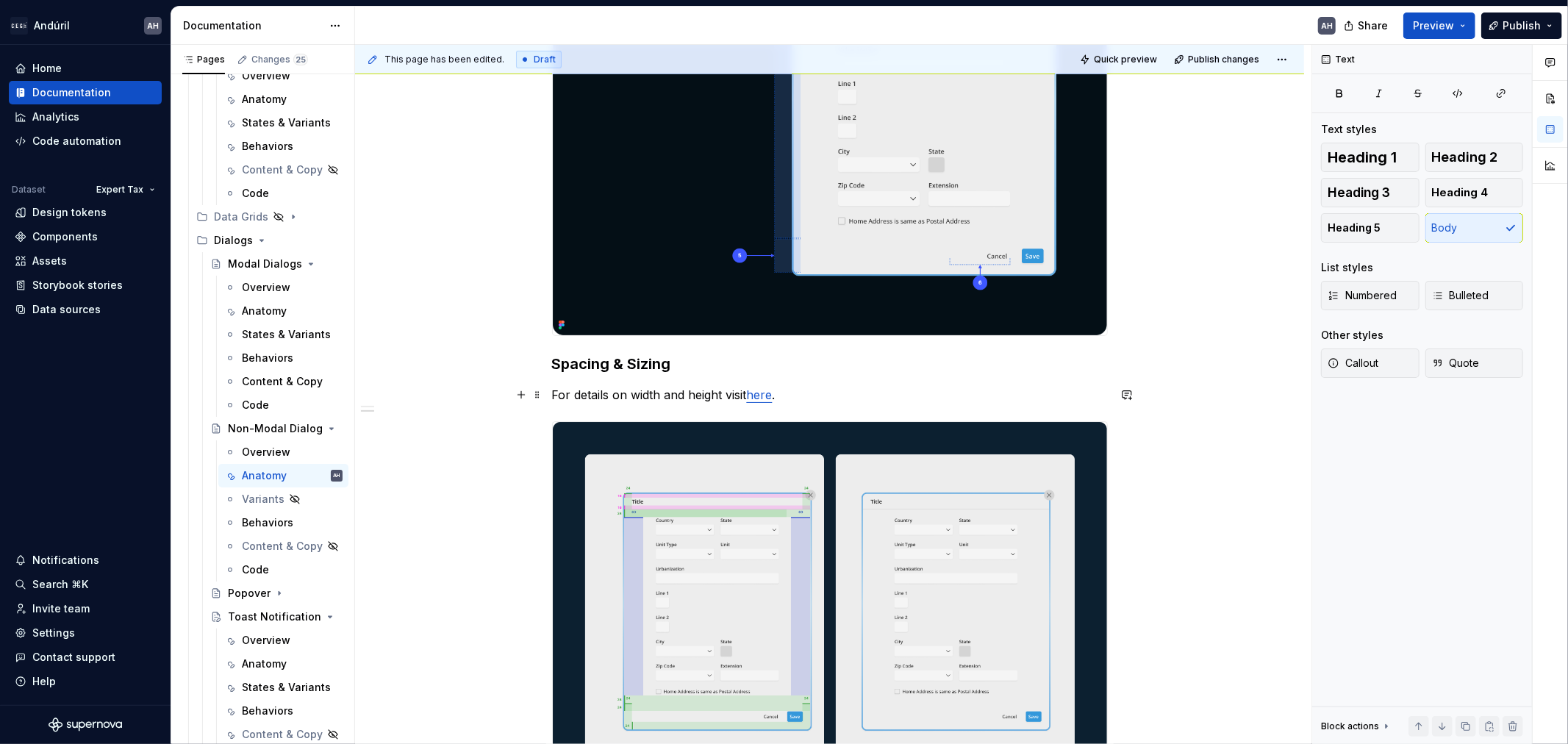
click at [766, 391] on link "here" at bounding box center [759, 395] width 25 height 15
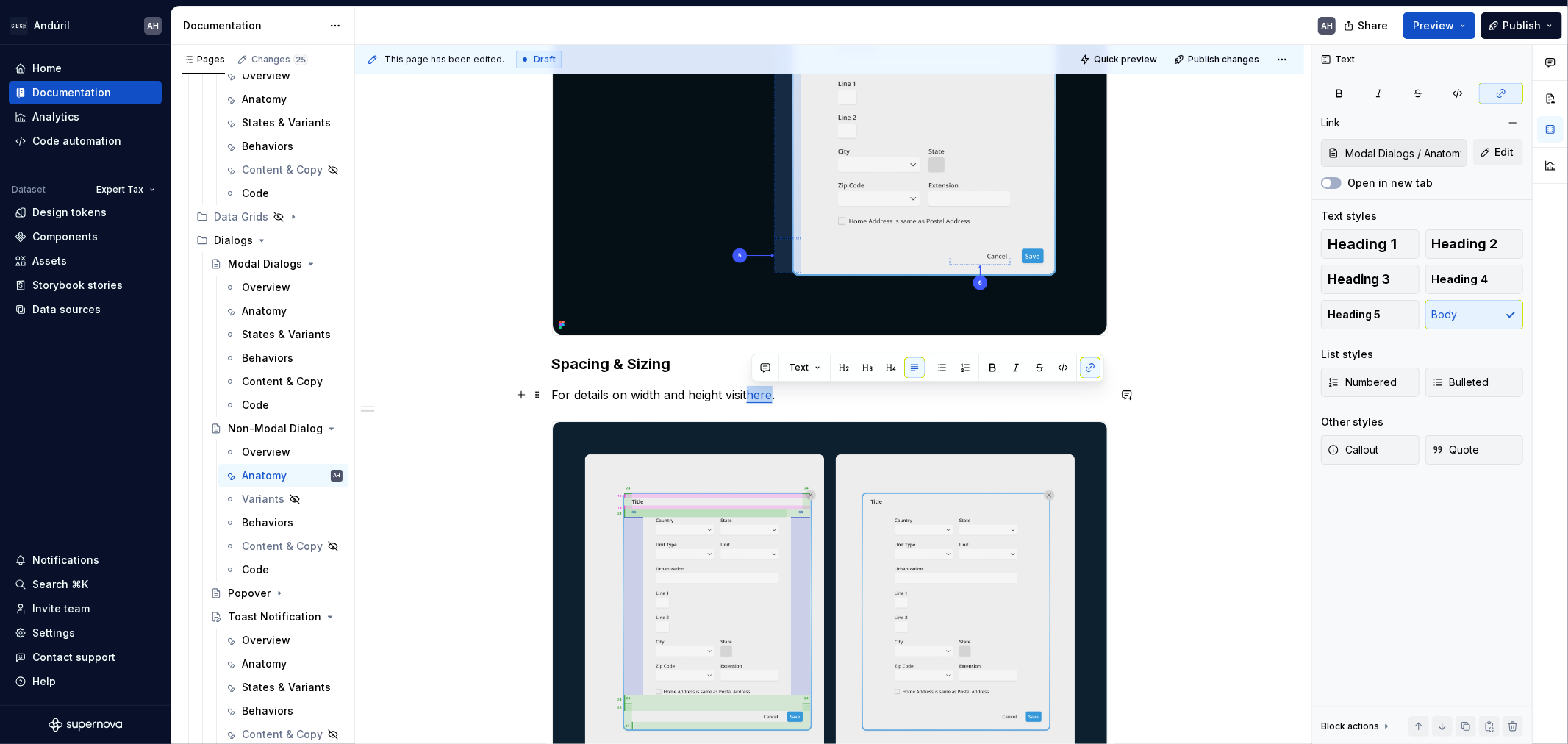
click at [766, 391] on link "here" at bounding box center [759, 395] width 25 height 15
click at [1083, 370] on button "button" at bounding box center [1091, 367] width 21 height 21
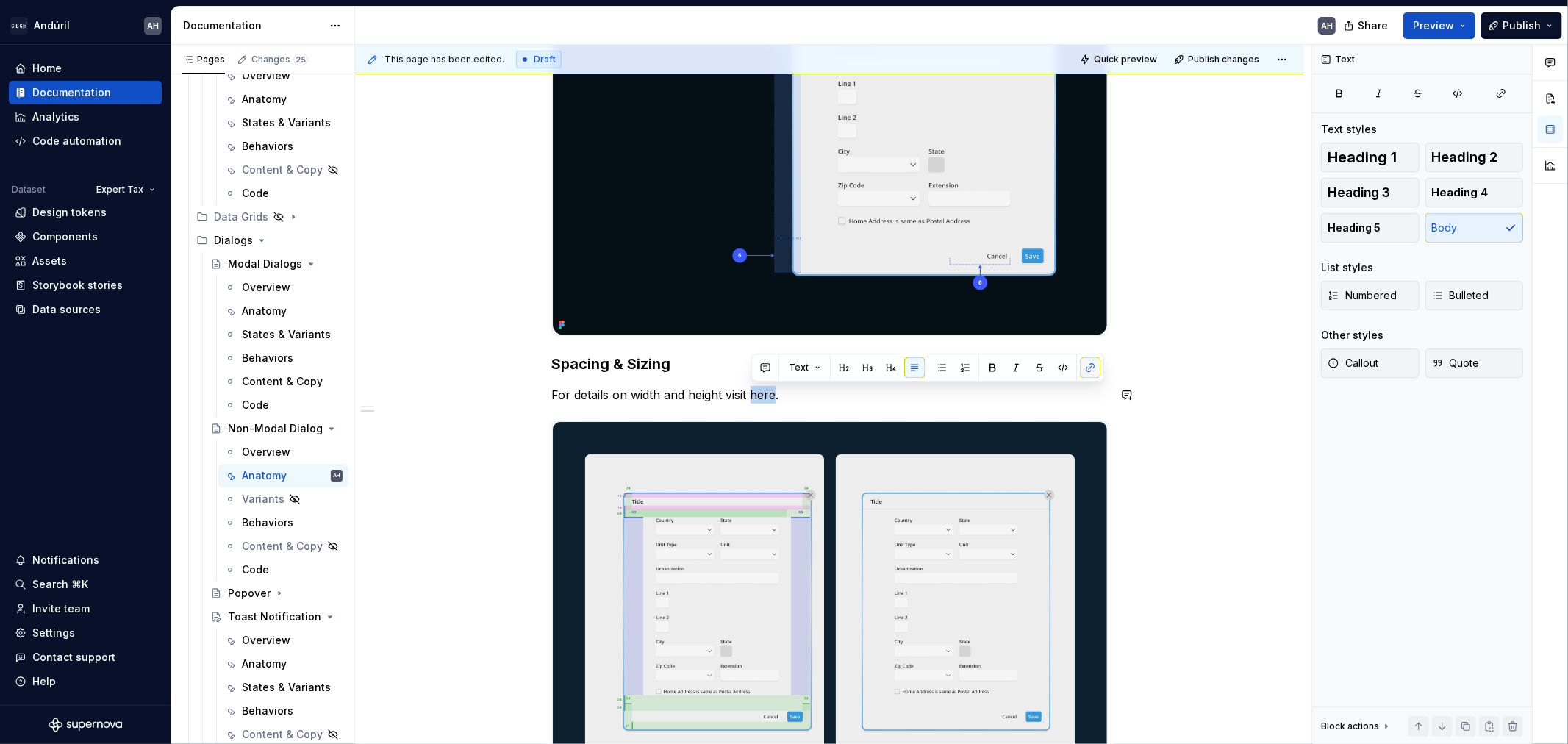
click at [1083, 370] on button "button" at bounding box center [1091, 367] width 21 height 21
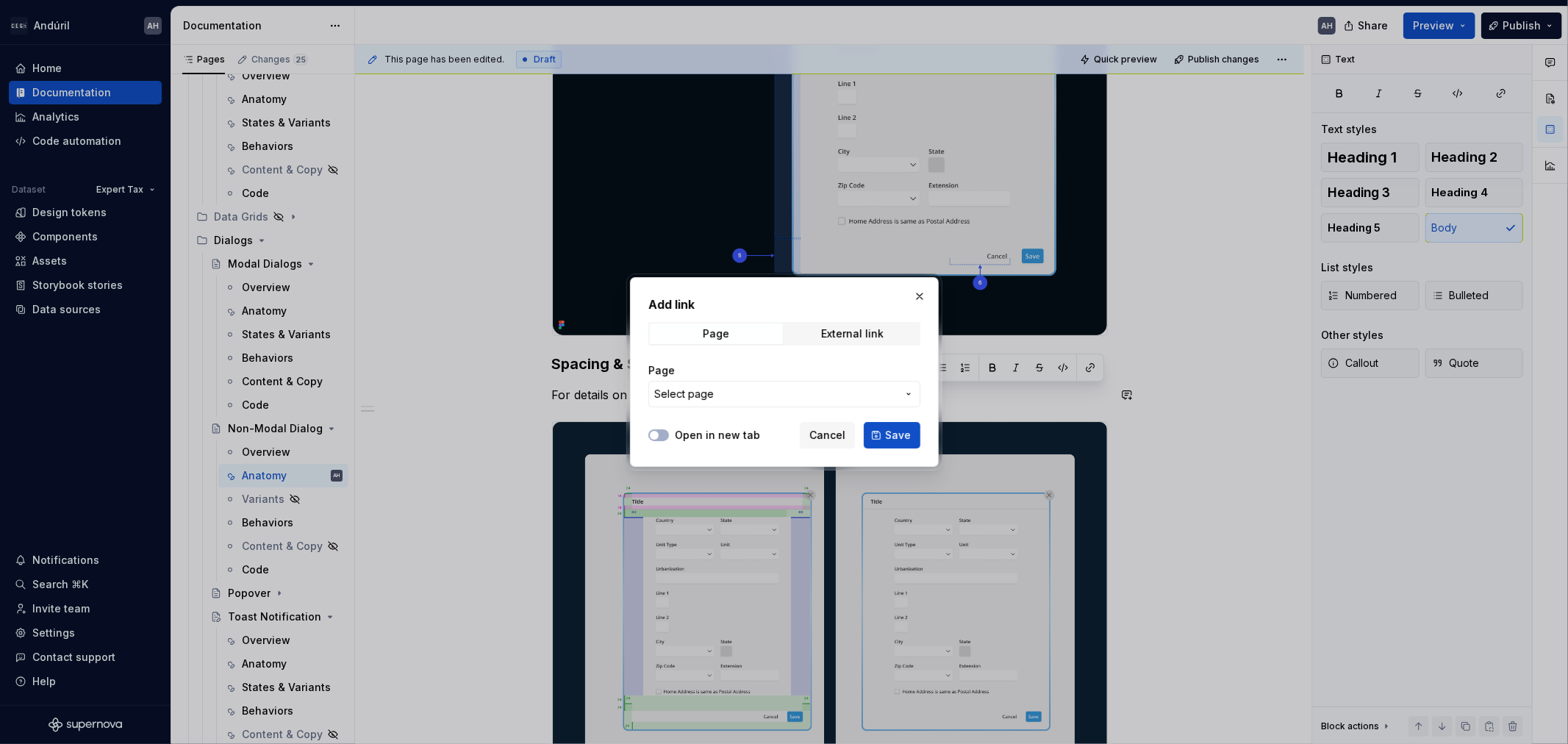
click at [766, 387] on span "Select page" at bounding box center [775, 395] width 242 height 15
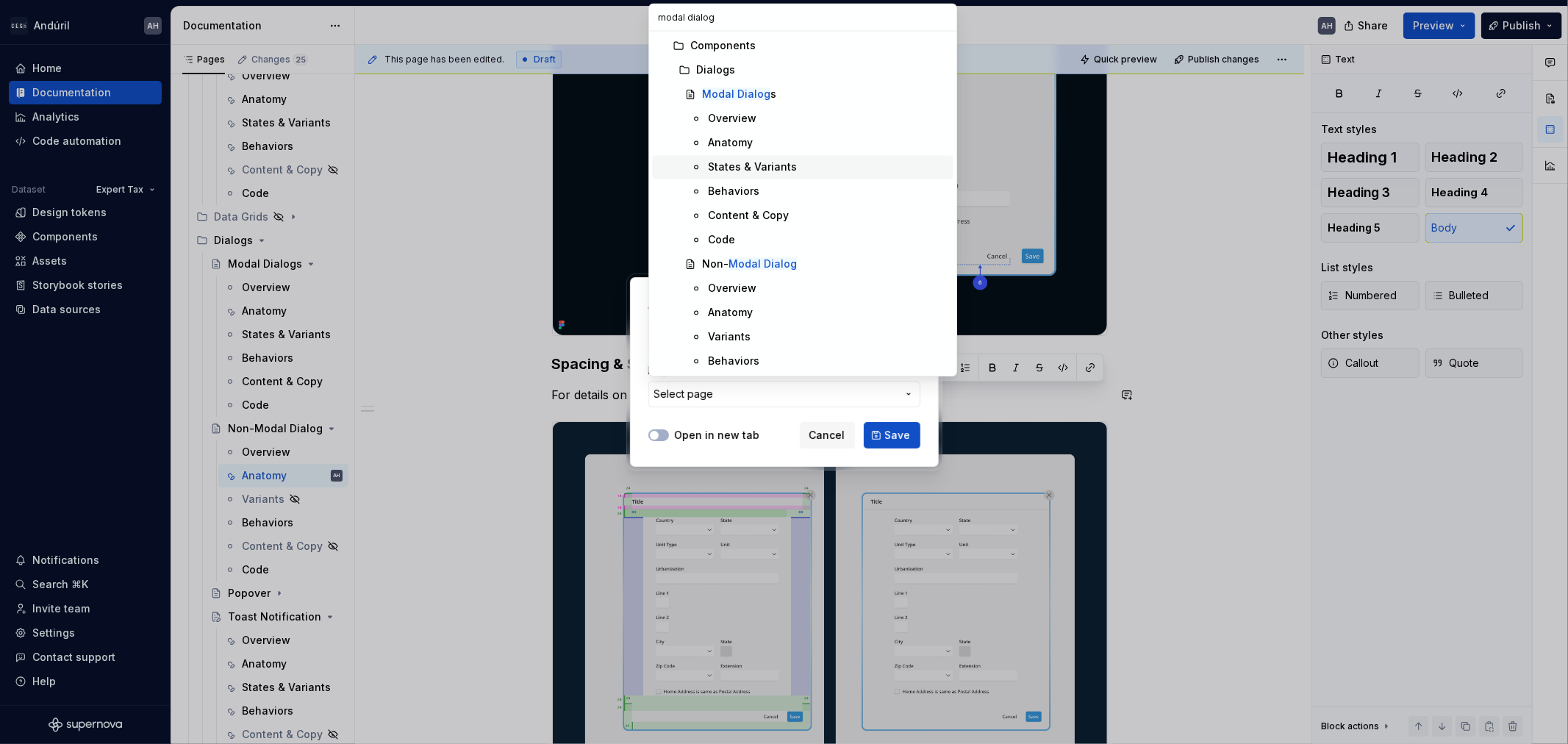
type input "modal dialog"
click at [792, 145] on div "Anatomy" at bounding box center [828, 143] width 240 height 15
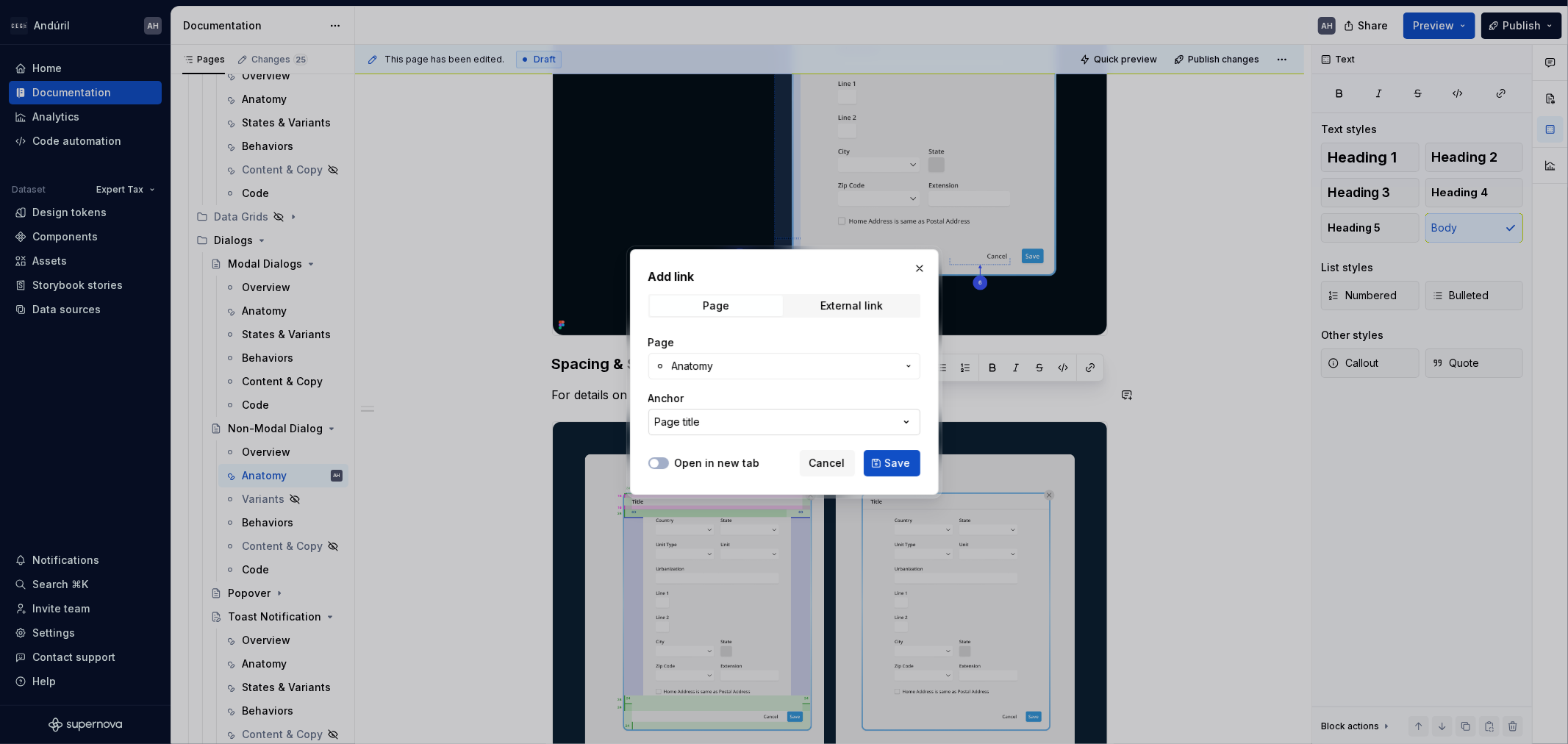
click at [702, 417] on button "Page title" at bounding box center [784, 422] width 272 height 26
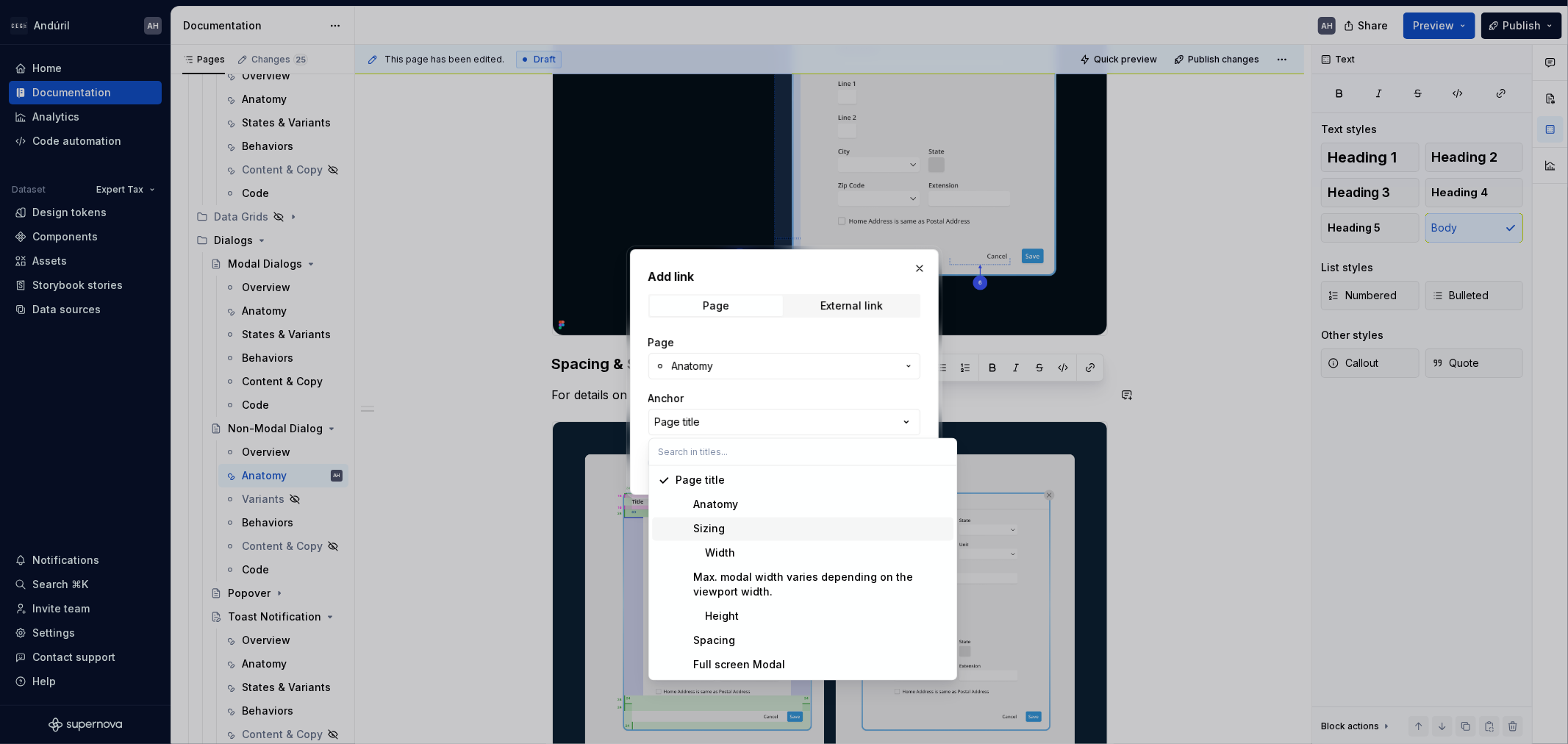
click at [748, 522] on div "Sizing" at bounding box center [812, 530] width 272 height 15
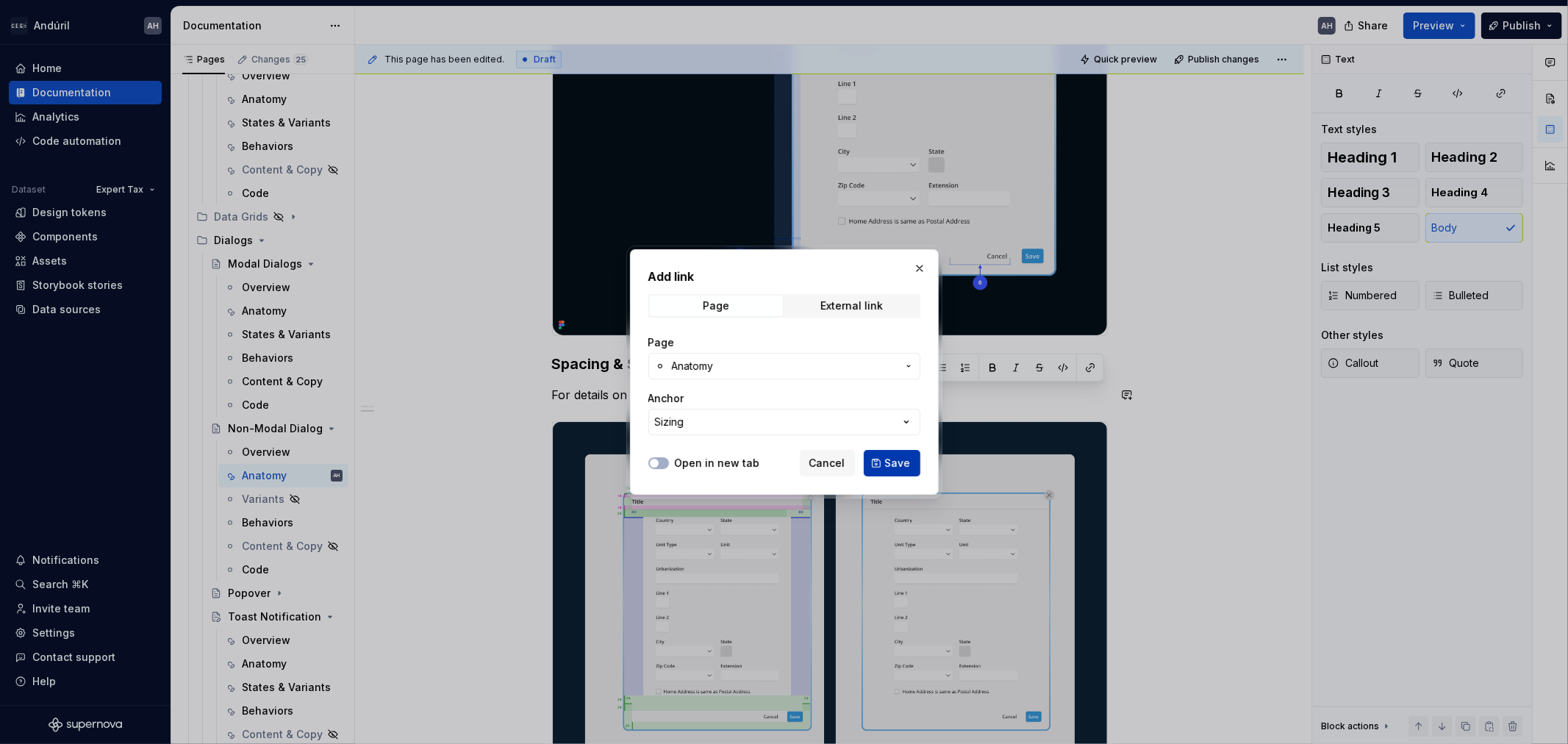
click at [905, 472] on button "Save" at bounding box center [893, 463] width 56 height 26
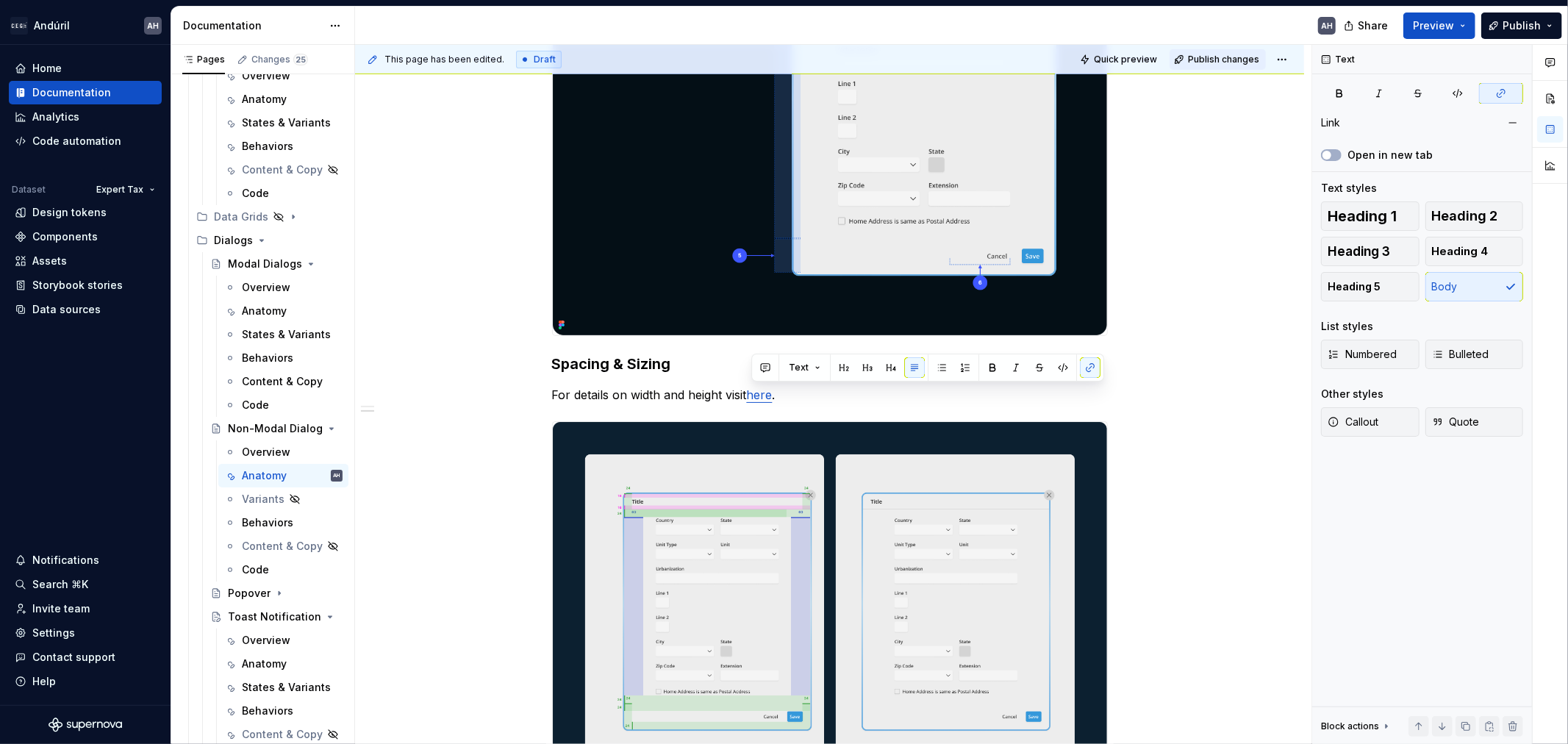
click at [1234, 54] on span "Publish changes" at bounding box center [1224, 59] width 71 height 12
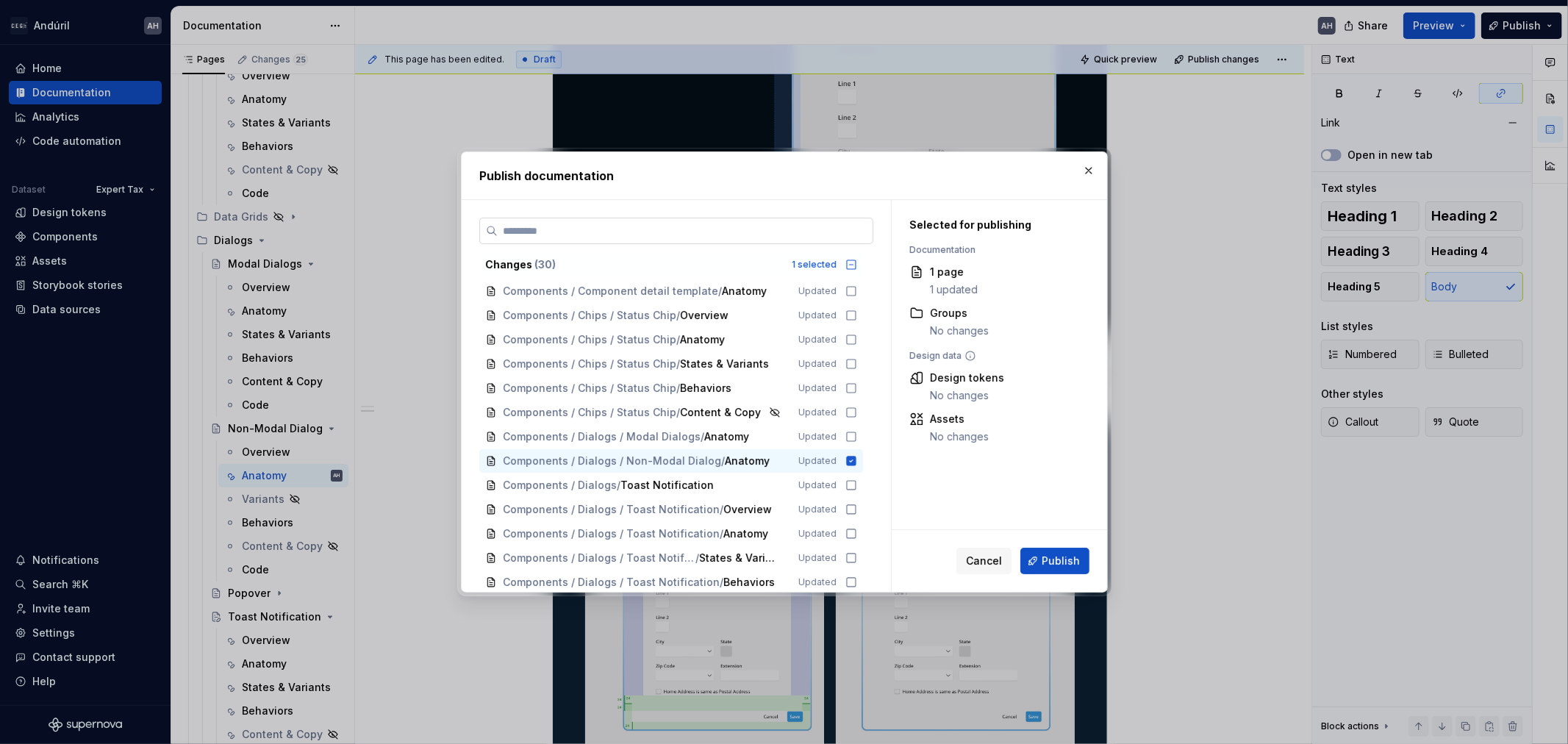
click at [842, 226] on input "search" at bounding box center [685, 231] width 375 height 15
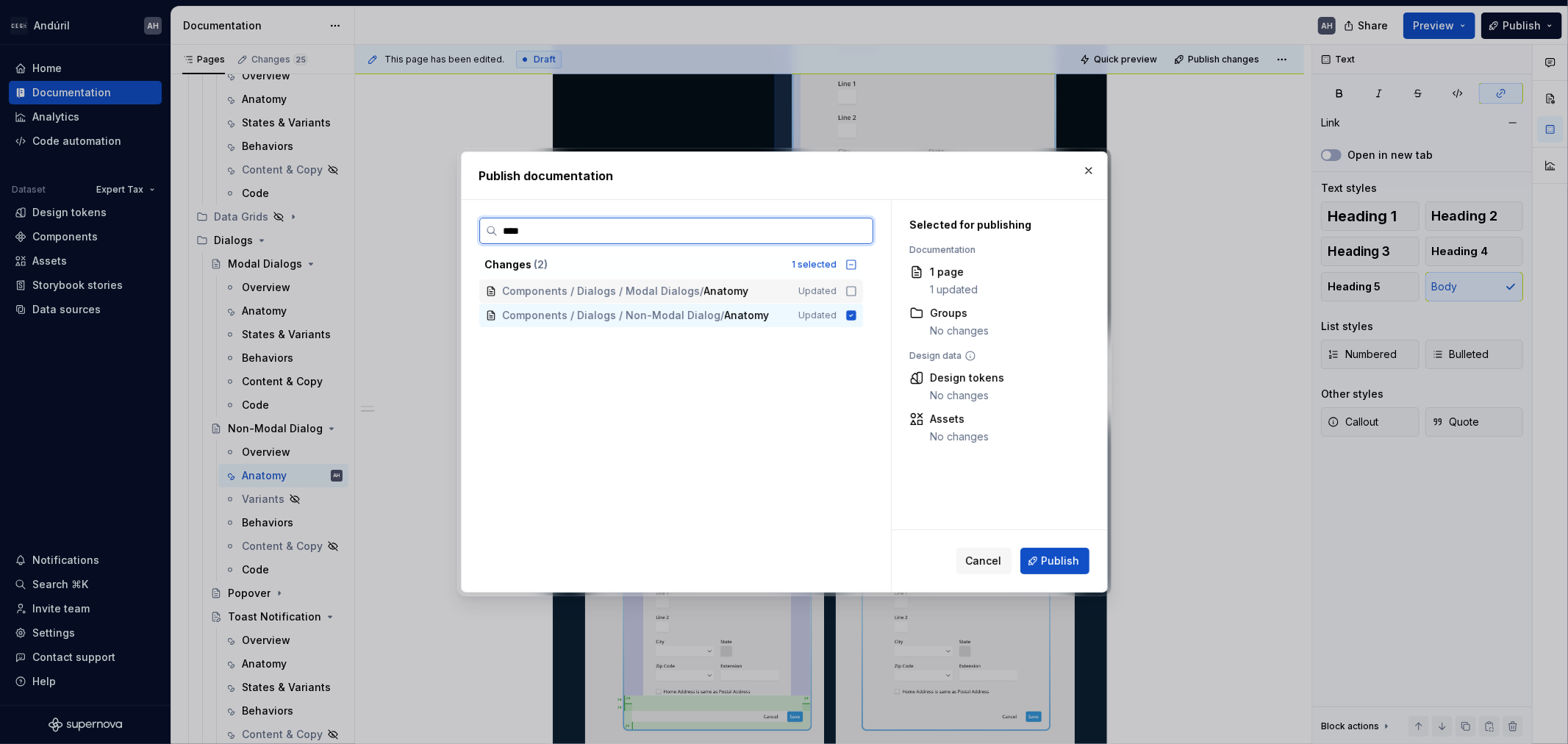
type input "*****"
click at [854, 289] on icon at bounding box center [851, 291] width 12 height 12
click at [1047, 566] on span "Publish" at bounding box center [1061, 561] width 39 height 15
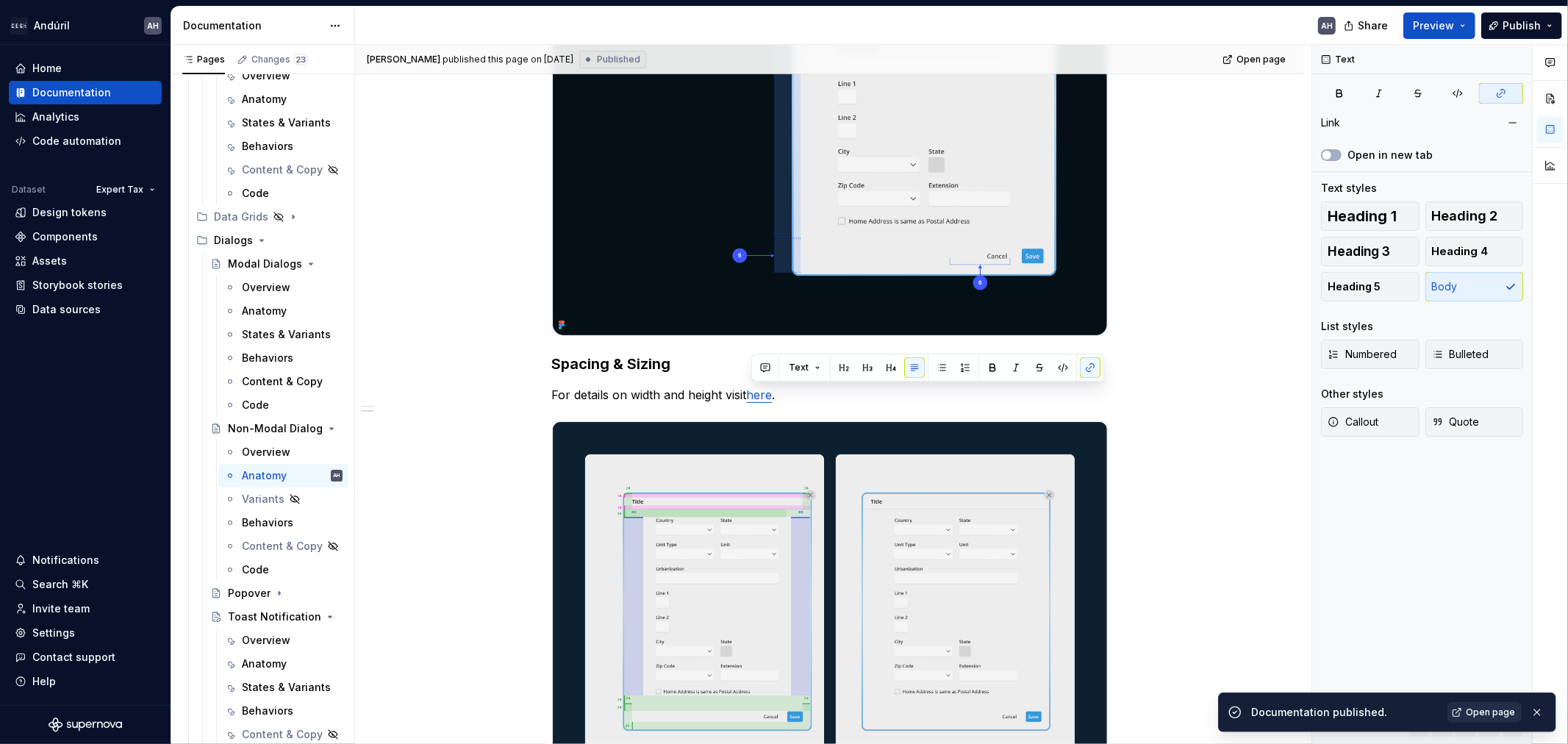
click at [1490, 705] on link "Open page" at bounding box center [1484, 712] width 74 height 21
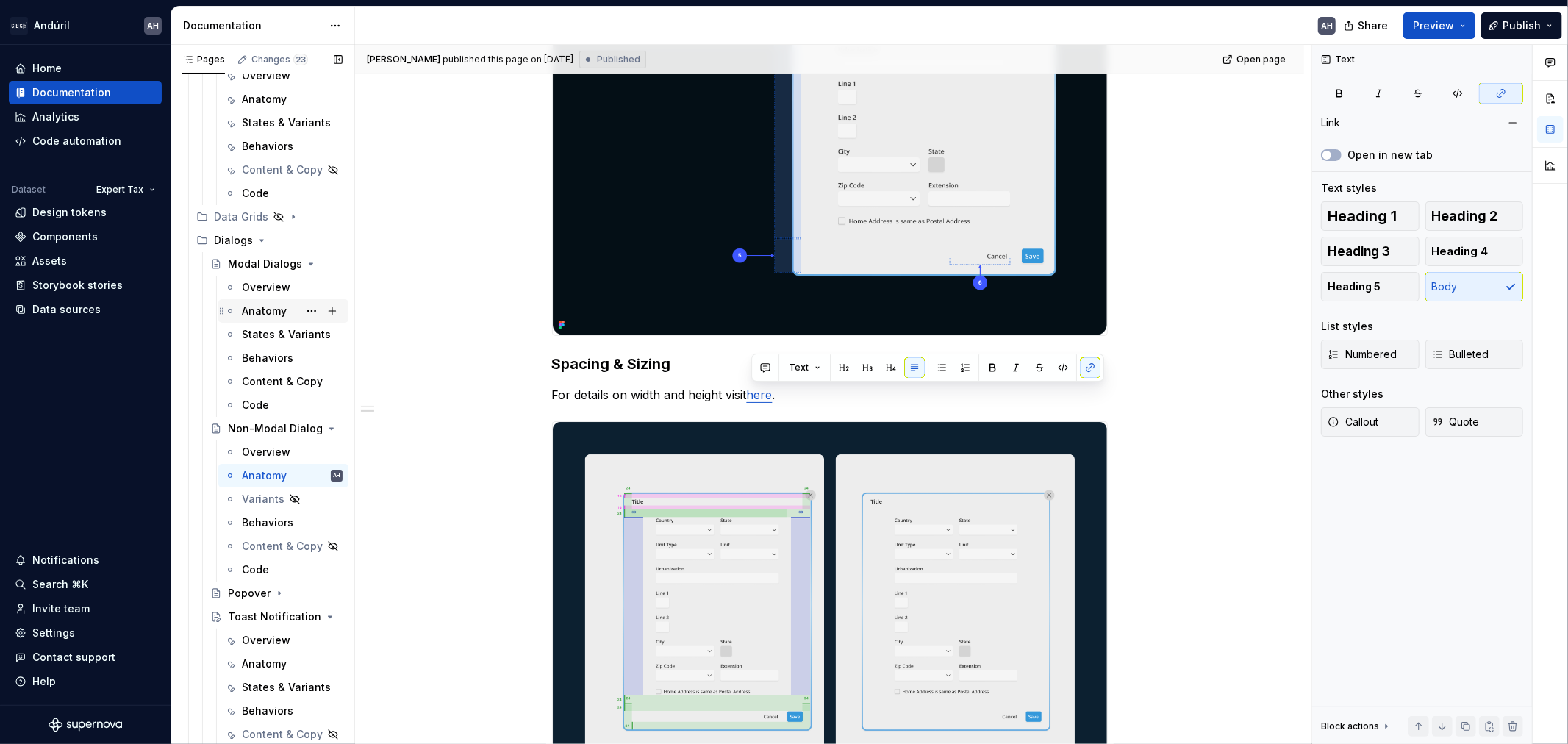
click at [260, 310] on div "Anatomy" at bounding box center [264, 311] width 45 height 15
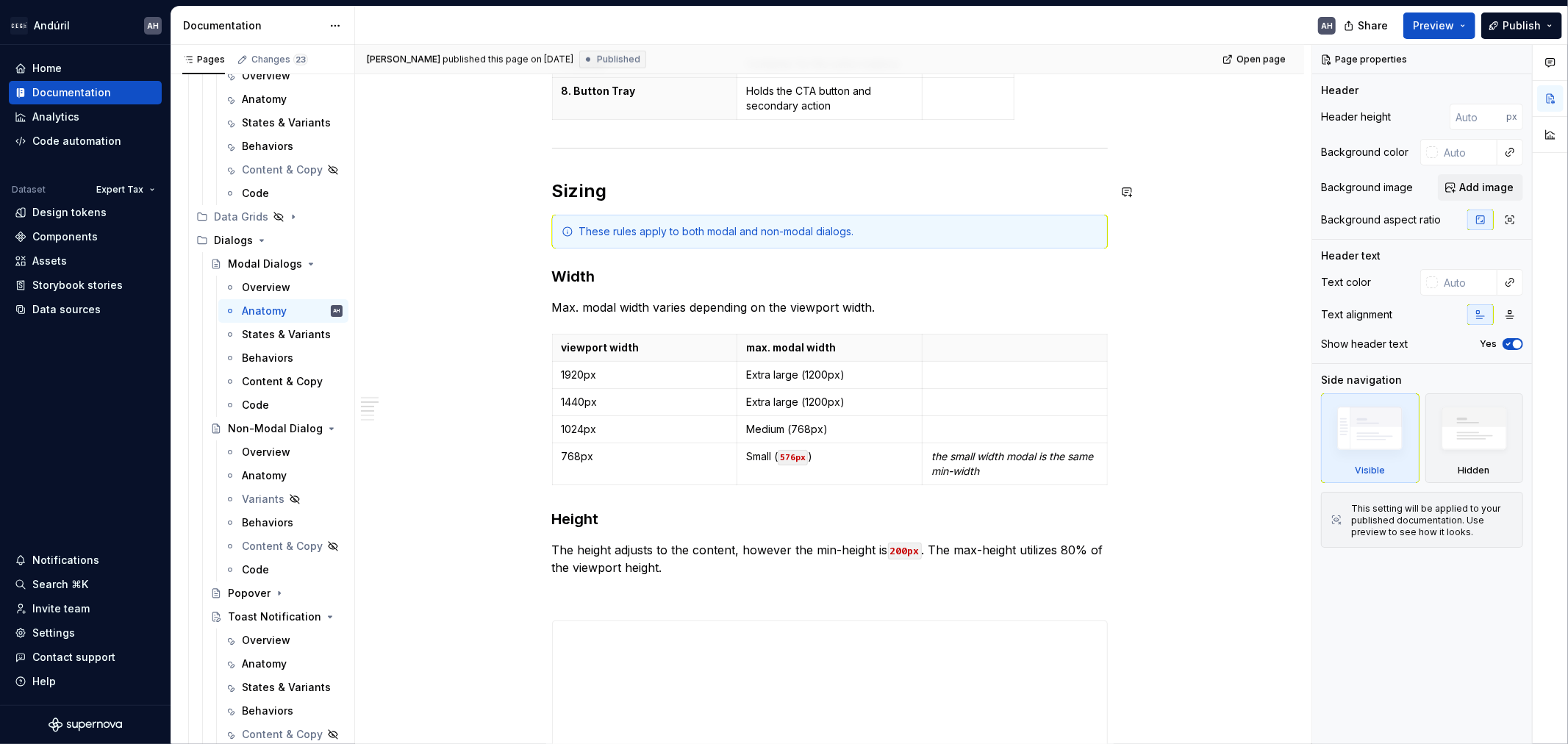
scroll to position [1307, 0]
click at [596, 304] on p "Max. modal width varies depending on the viewport width." at bounding box center [831, 304] width 556 height 18
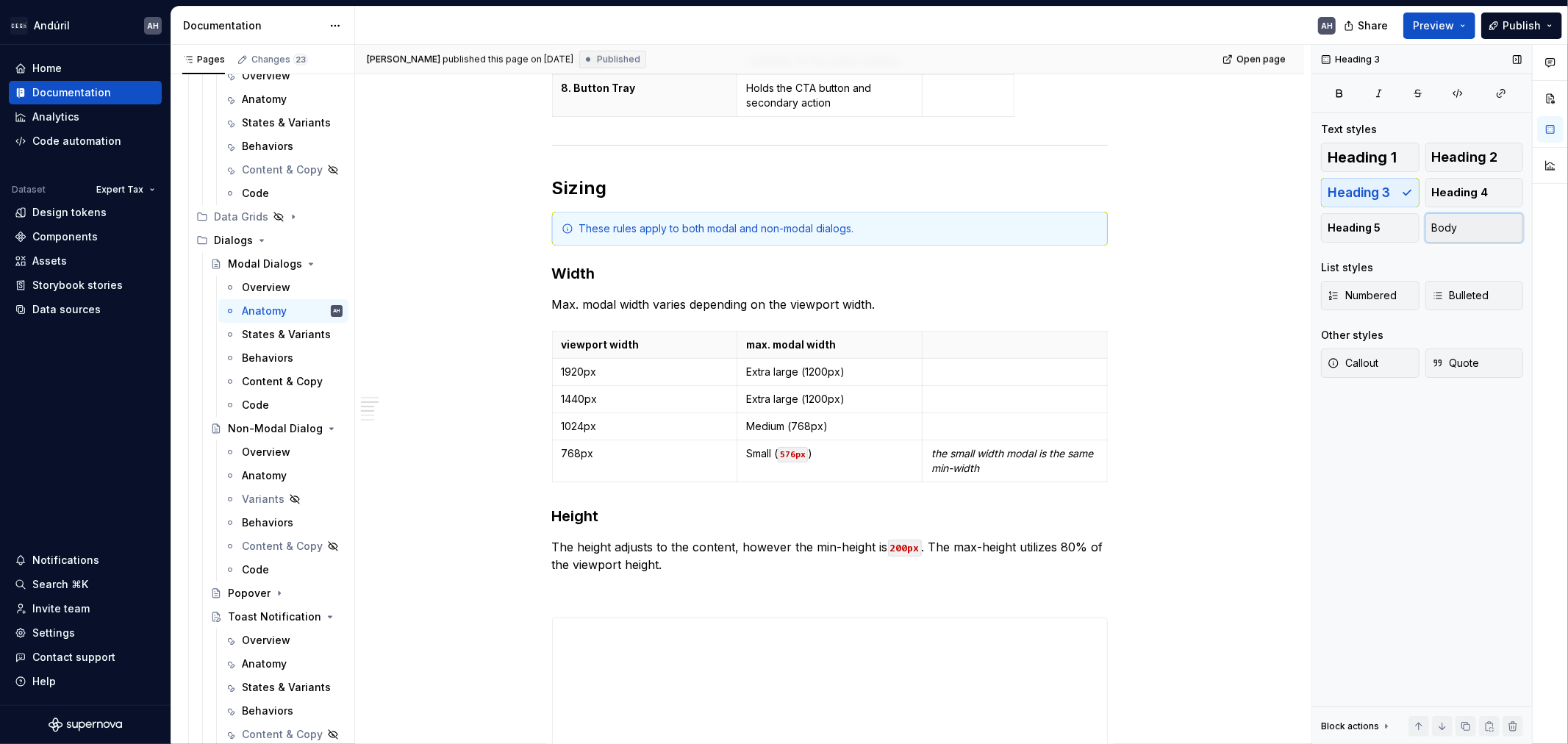
click at [1469, 229] on button "Body" at bounding box center [1474, 227] width 99 height 29
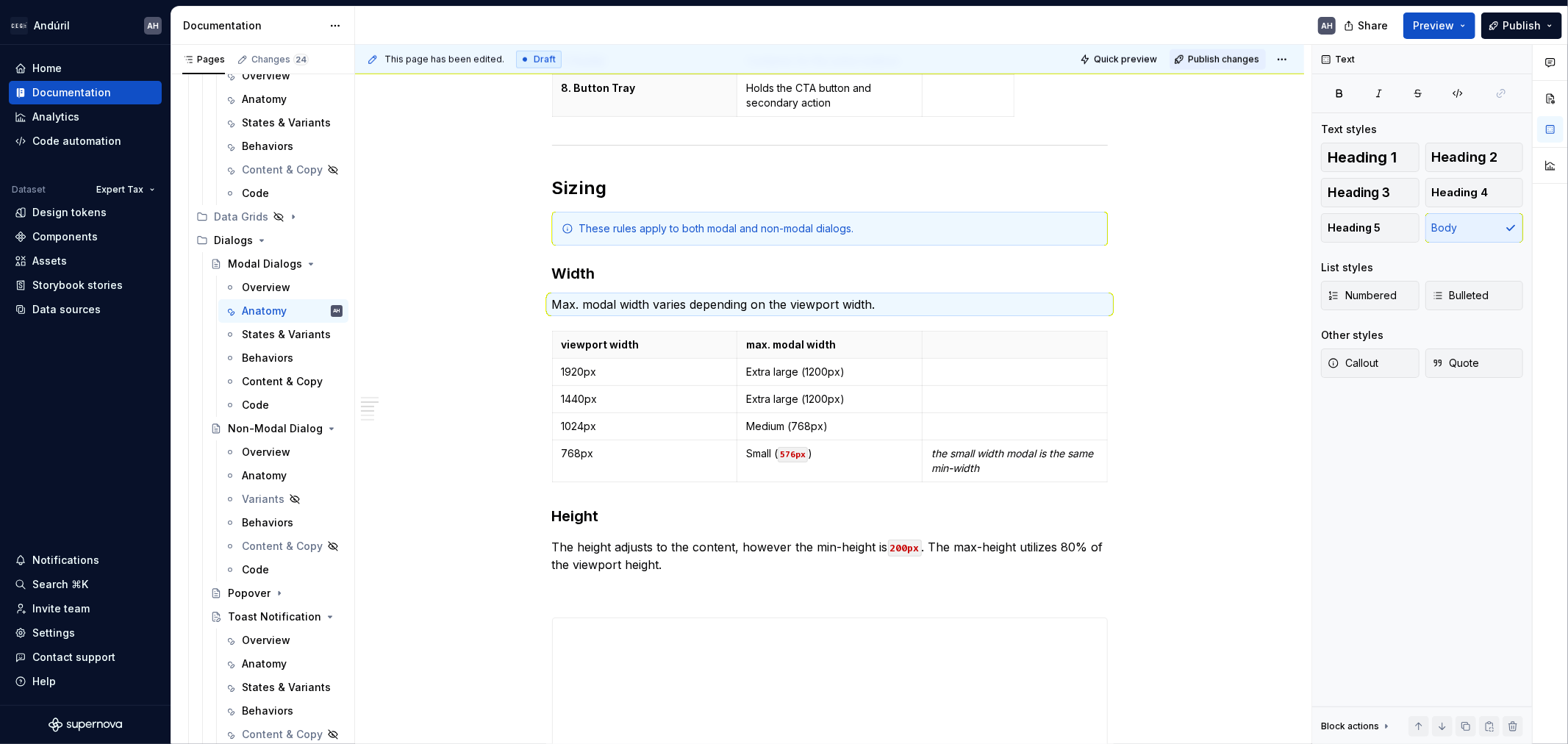
click at [1202, 66] on button "Publish changes" at bounding box center [1218, 59] width 97 height 21
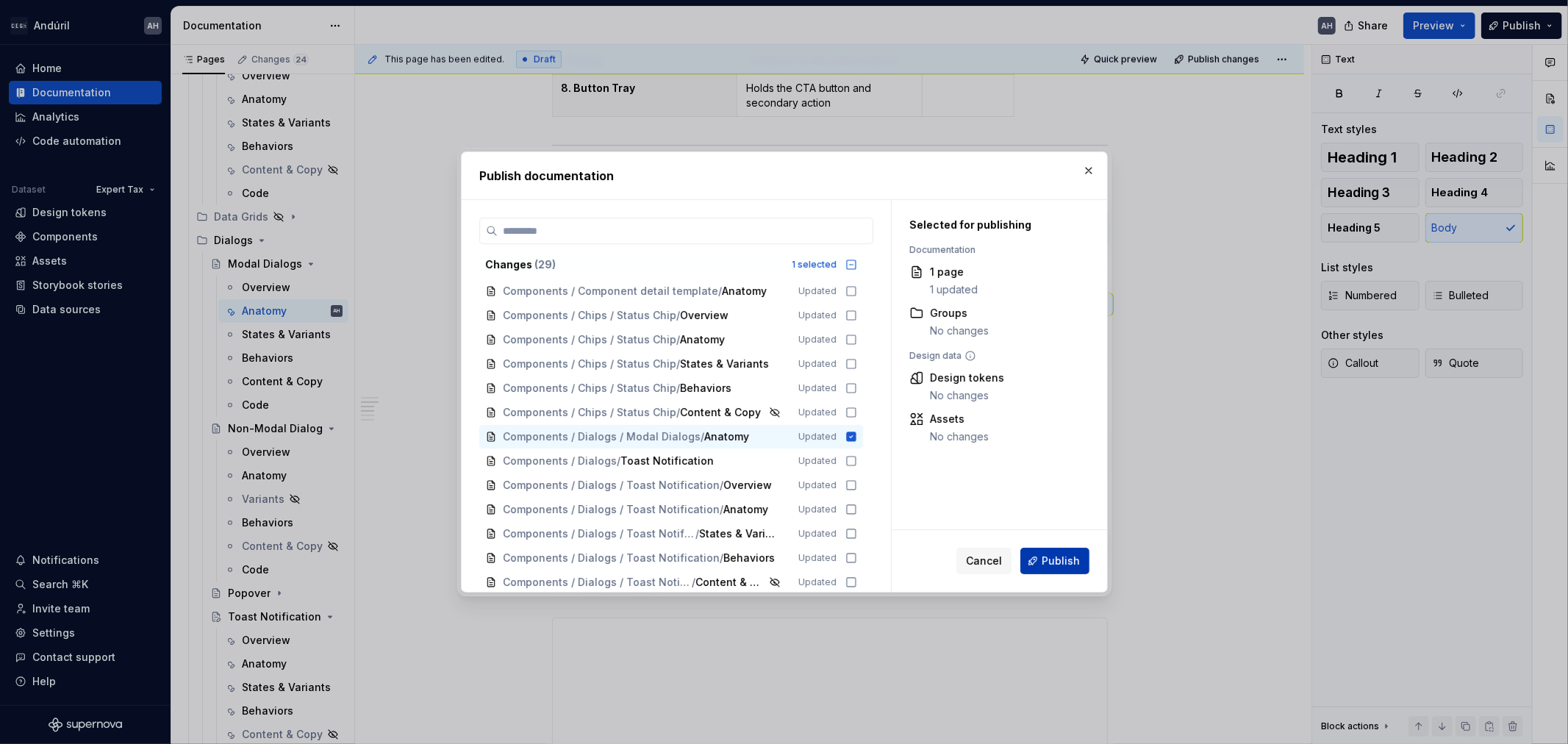
click at [1041, 566] on button "Publish" at bounding box center [1055, 561] width 70 height 26
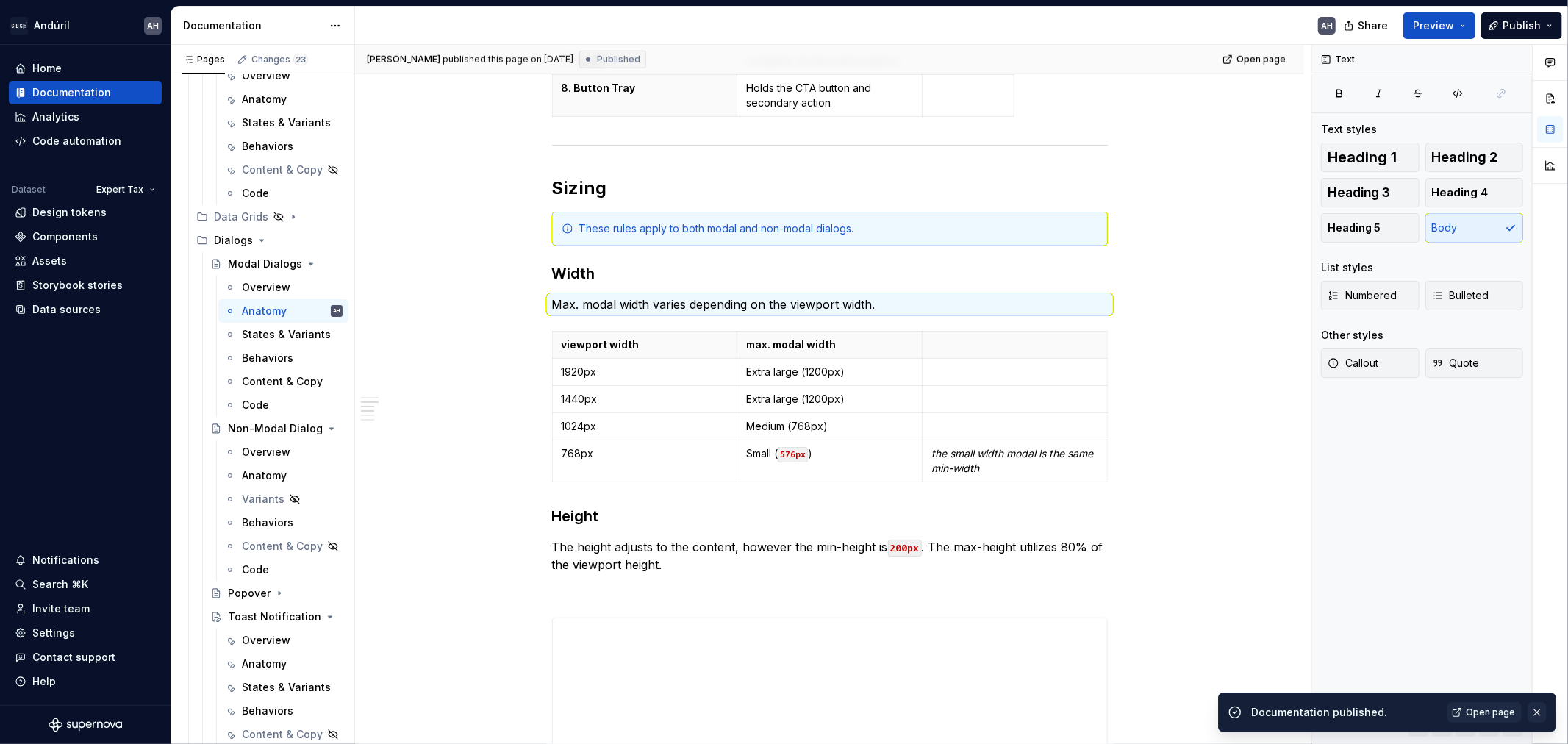
click at [1539, 714] on button "button" at bounding box center [1537, 712] width 19 height 21
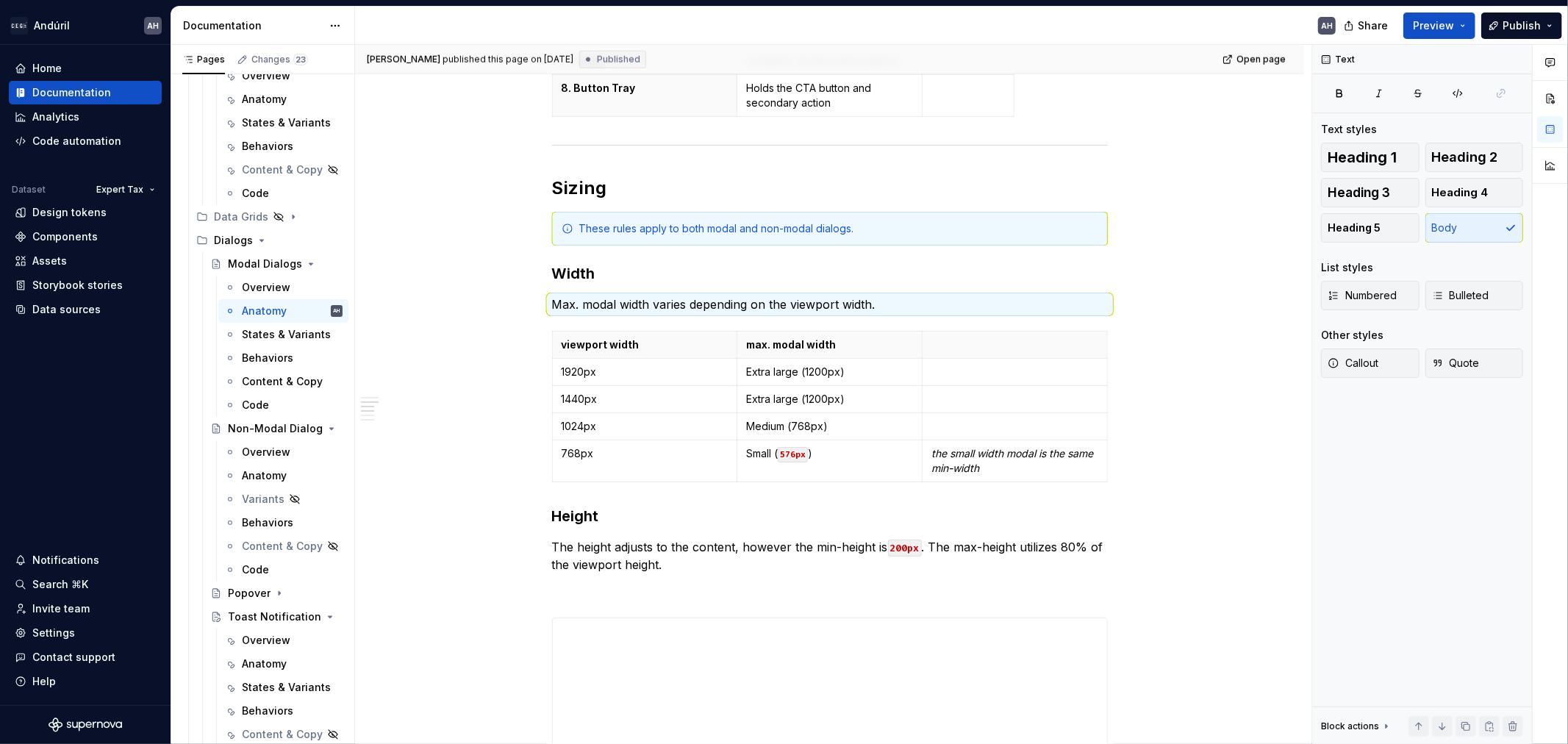
type textarea "*"
